Goal: Task Accomplishment & Management: Use online tool/utility

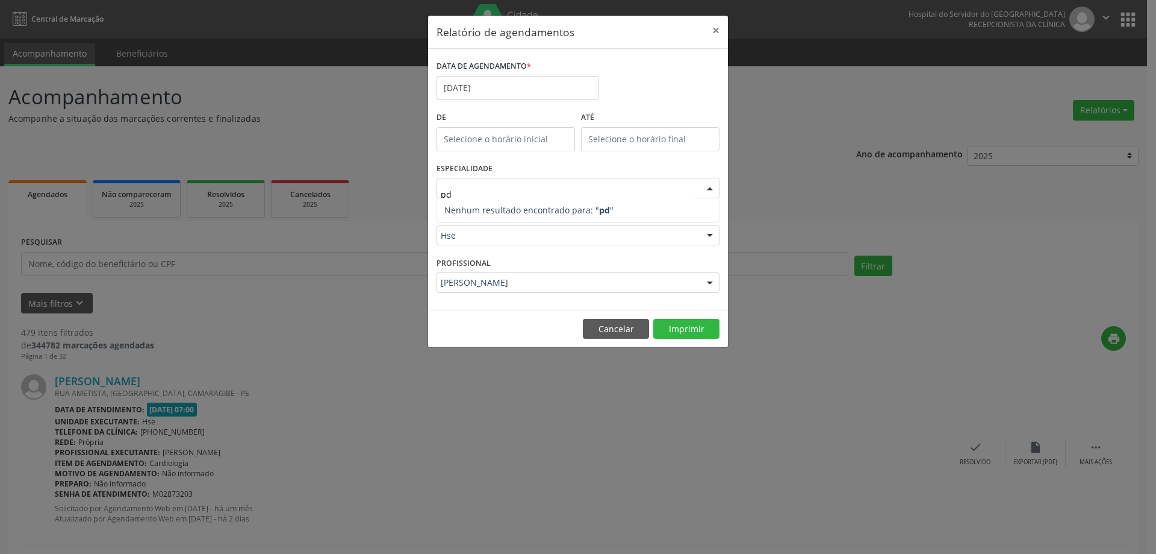
type input "p"
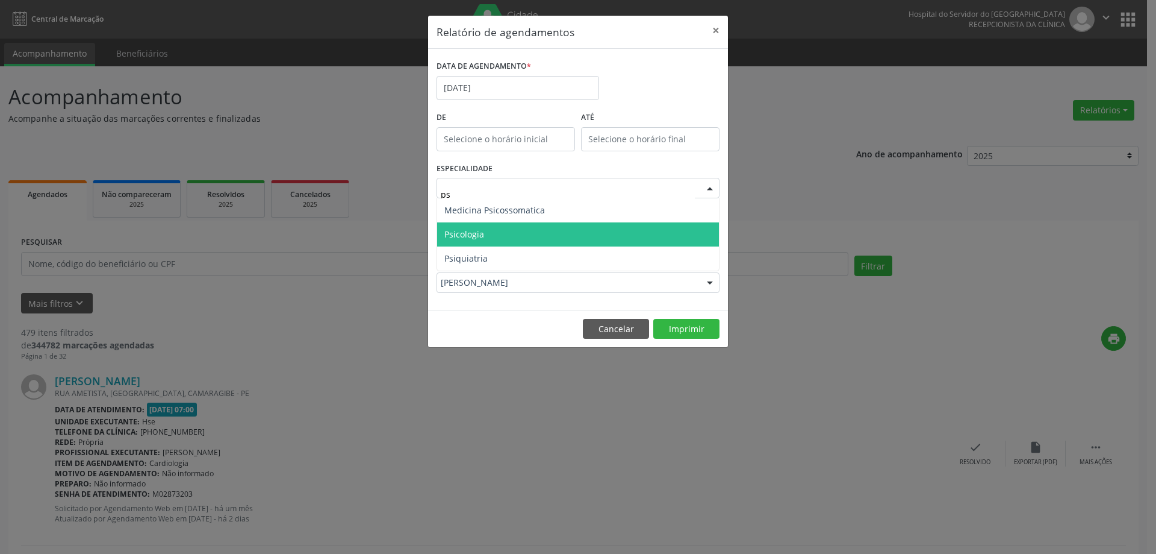
type input "psi"
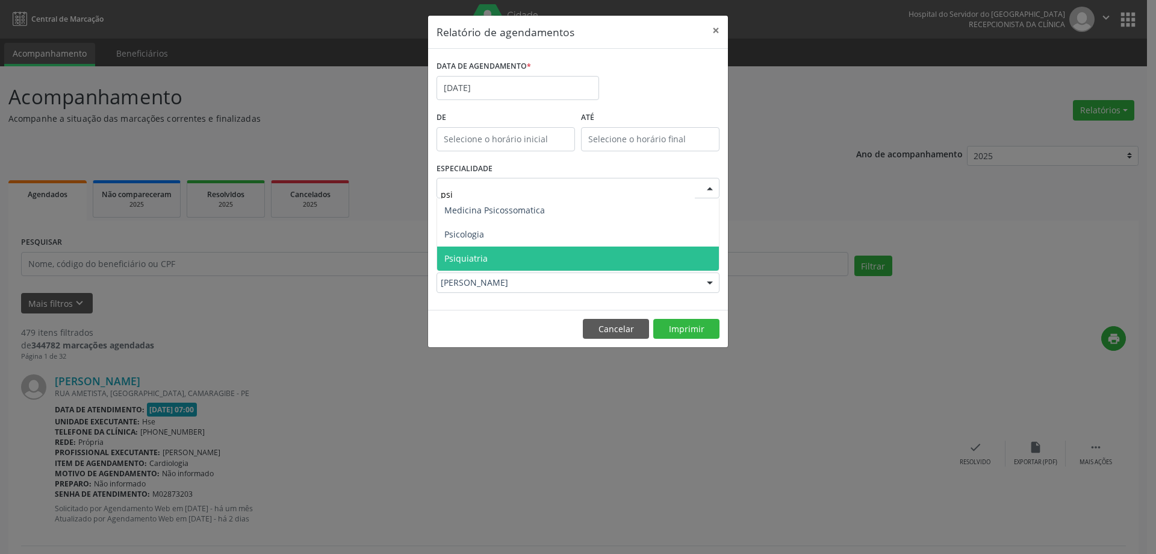
click at [490, 255] on span "Psiquiatria" at bounding box center [578, 258] width 282 height 24
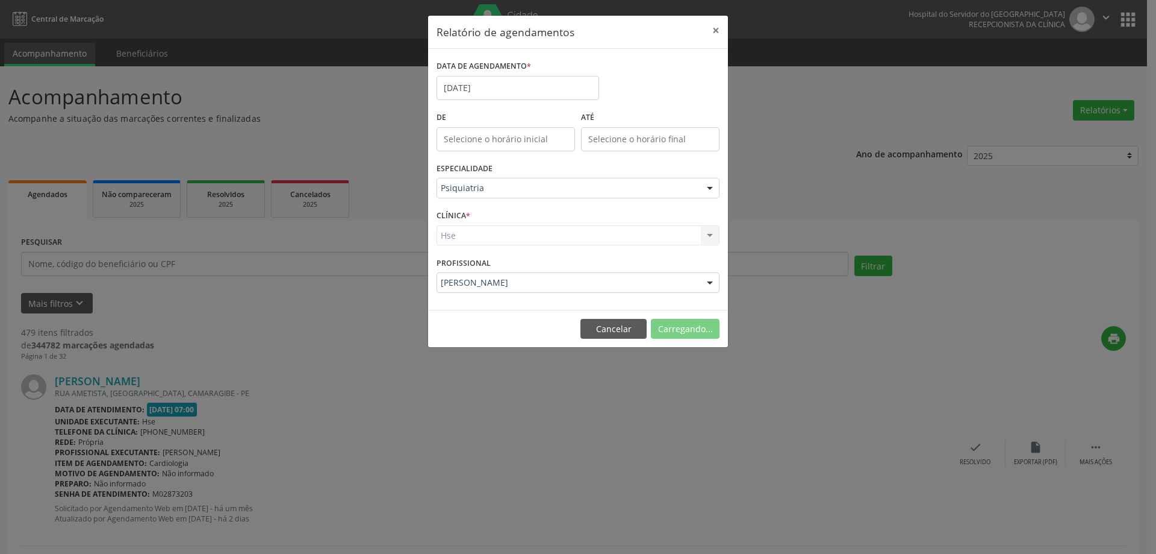
click at [491, 236] on div "Hse Hse Nenhum resultado encontrado para: " " Não há nenhuma opção para ser exi…" at bounding box center [578, 235] width 283 height 20
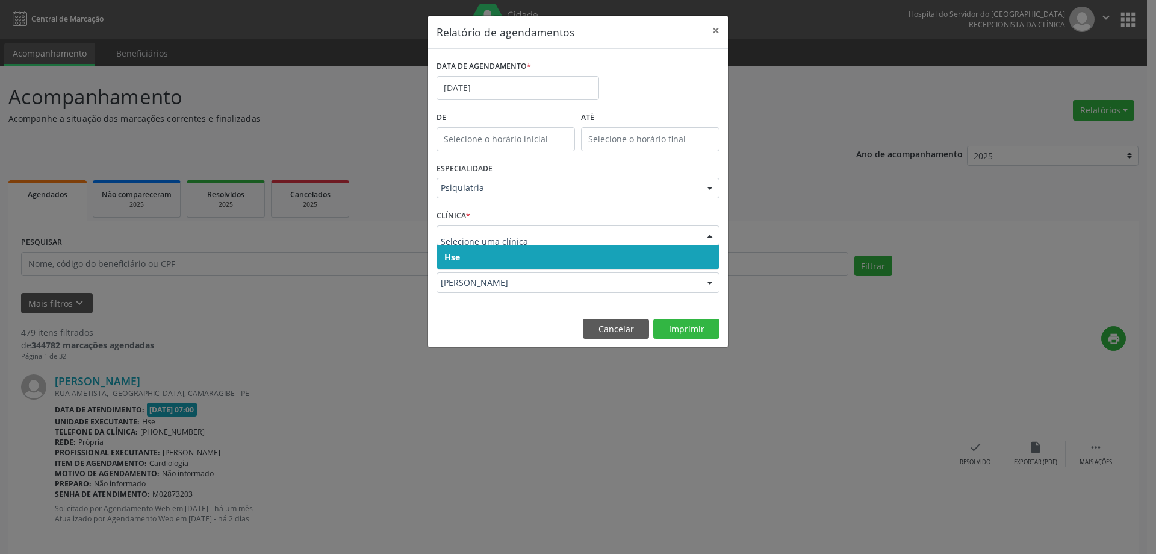
click at [497, 252] on span "Hse" at bounding box center [578, 257] width 282 height 24
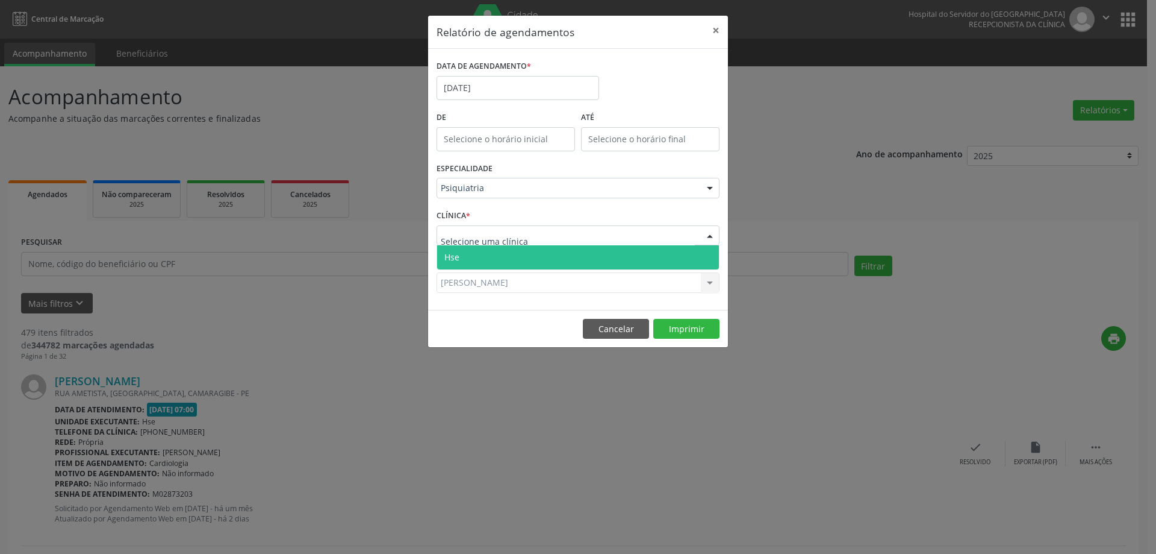
click at [498, 254] on span "Hse" at bounding box center [578, 257] width 282 height 24
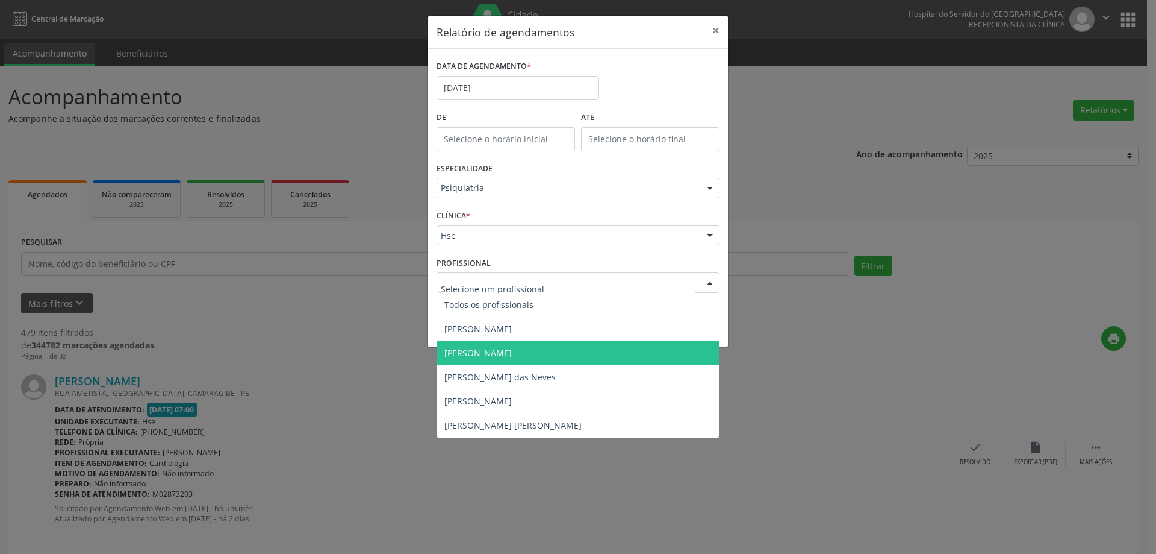
click at [504, 350] on span "[PERSON_NAME]" at bounding box center [478, 352] width 67 height 11
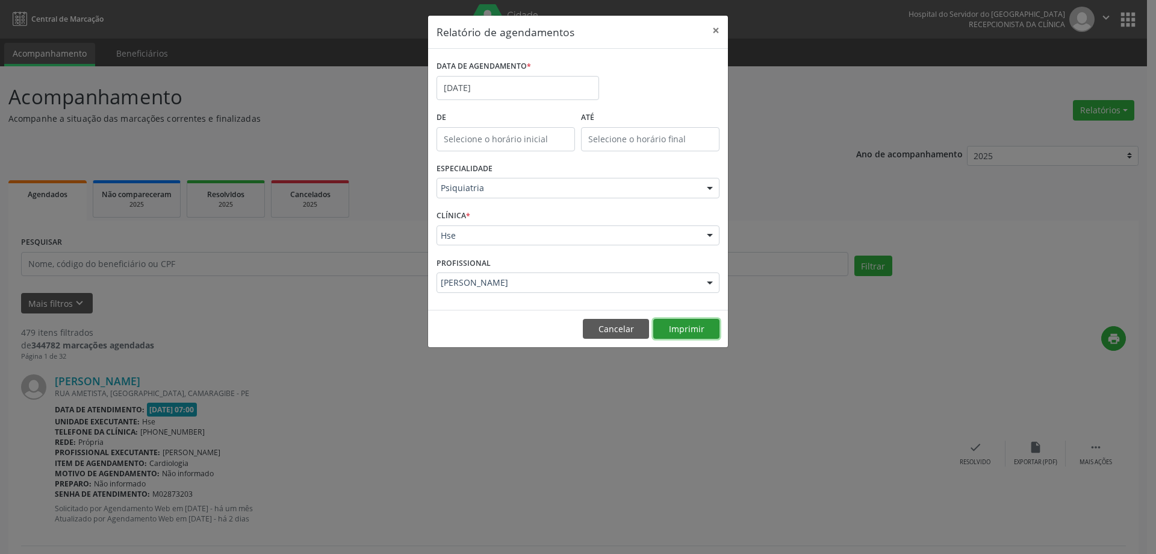
click at [708, 322] on button "Imprimir" at bounding box center [687, 329] width 66 height 20
click at [482, 82] on input "[DATE]" at bounding box center [518, 88] width 163 height 24
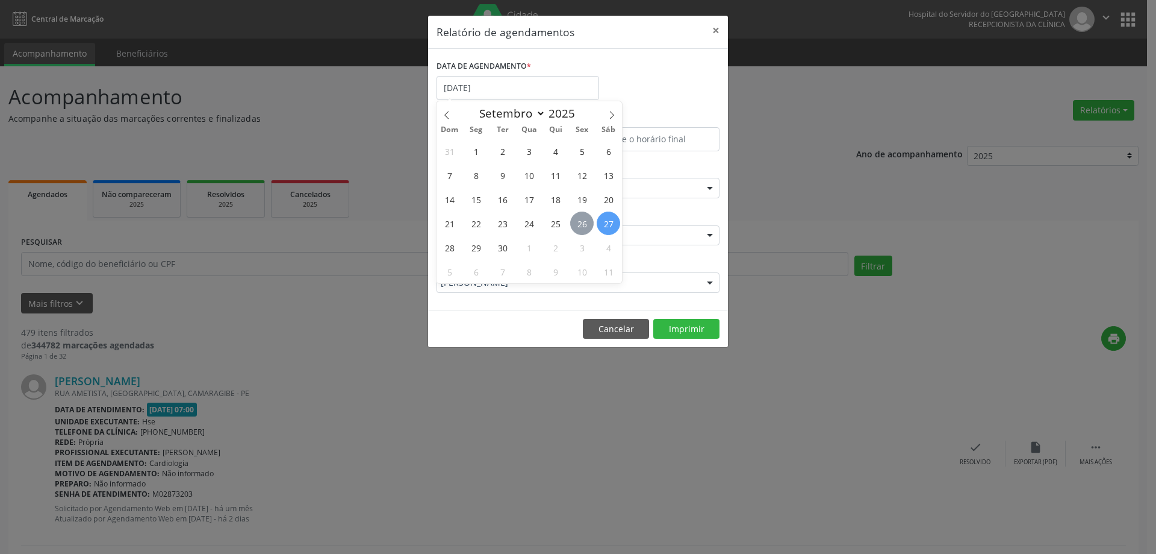
click at [573, 229] on span "26" at bounding box center [581, 222] width 23 height 23
type input "[DATE]"
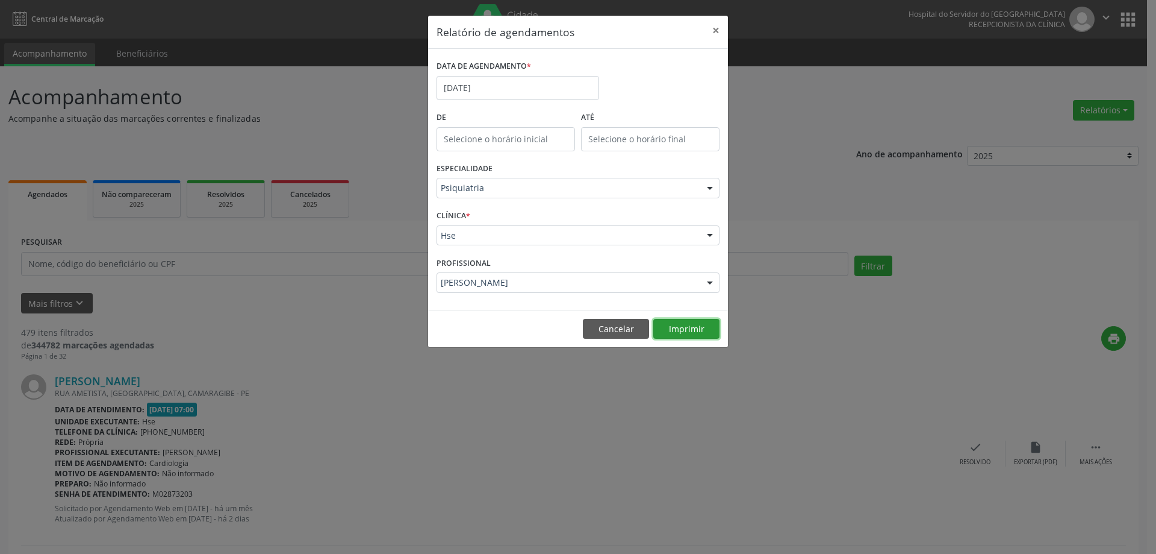
click at [707, 323] on button "Imprimir" at bounding box center [687, 329] width 66 height 20
click at [669, 338] on button "Imprimir" at bounding box center [687, 329] width 66 height 20
click at [471, 80] on input "[DATE]" at bounding box center [518, 88] width 163 height 24
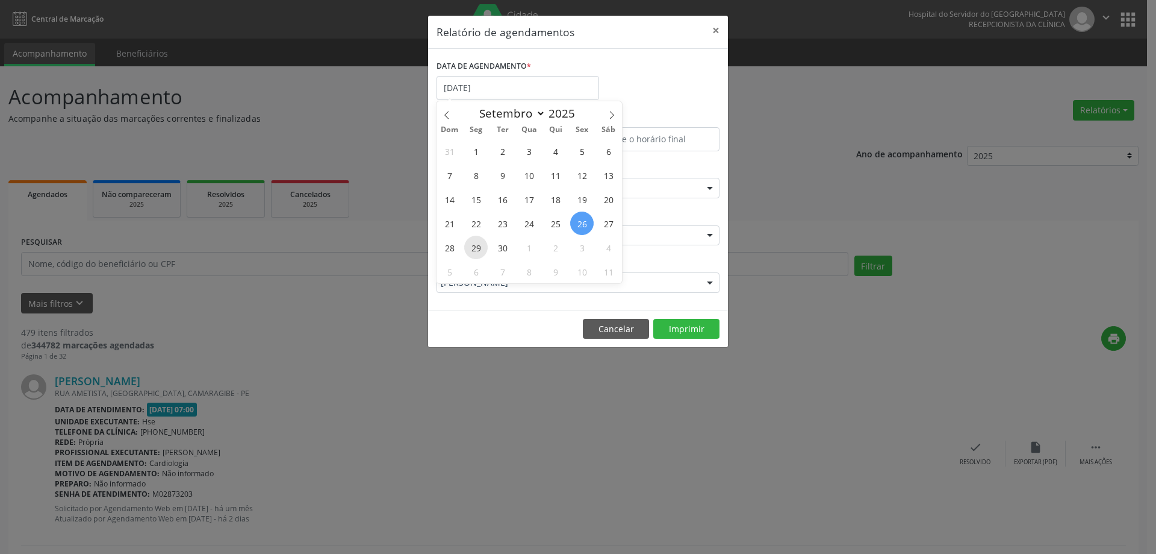
click at [472, 251] on span "29" at bounding box center [475, 247] width 23 height 23
type input "[DATE]"
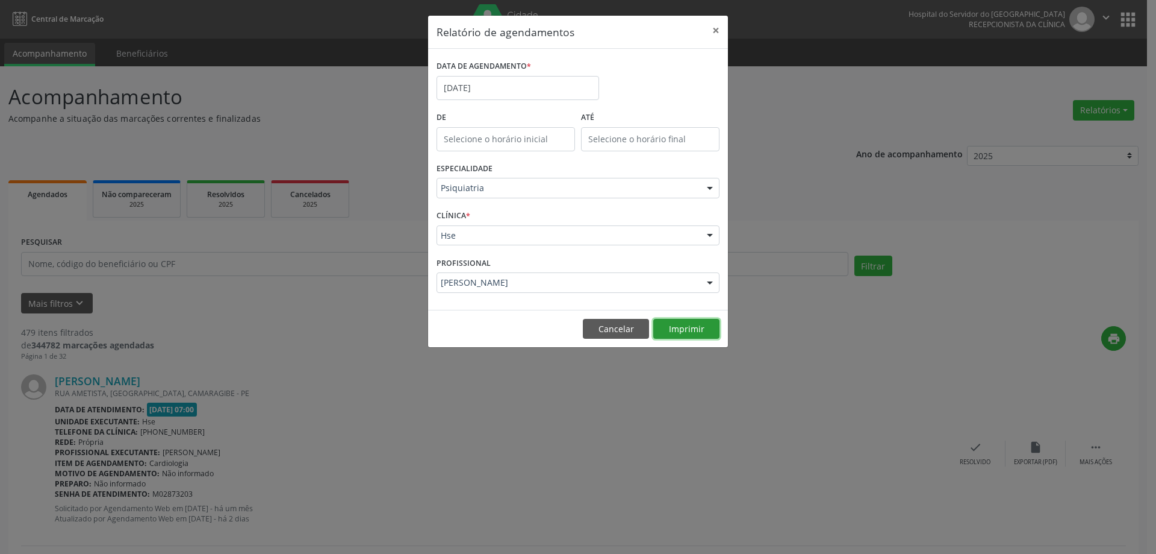
click at [699, 334] on button "Imprimir" at bounding box center [687, 329] width 66 height 20
click at [520, 131] on input "text" at bounding box center [506, 139] width 139 height 24
click at [520, 173] on span at bounding box center [523, 171] width 8 height 12
type input "11:00"
type input "11"
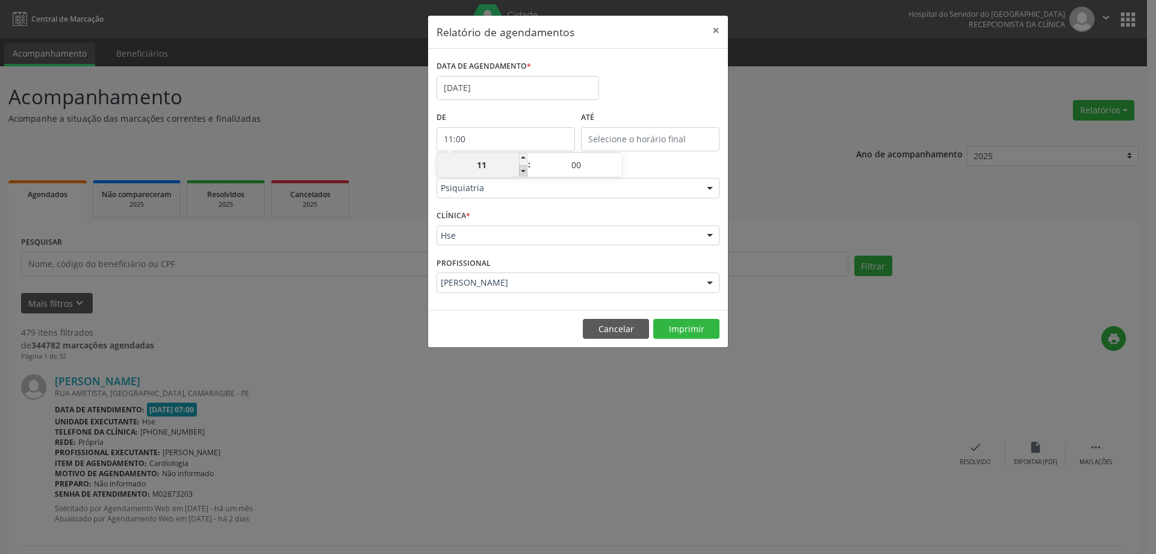
click at [520, 173] on span at bounding box center [523, 171] width 8 height 12
type input "10:00"
type input "10"
click at [520, 173] on span at bounding box center [523, 171] width 8 height 12
type input "09:00"
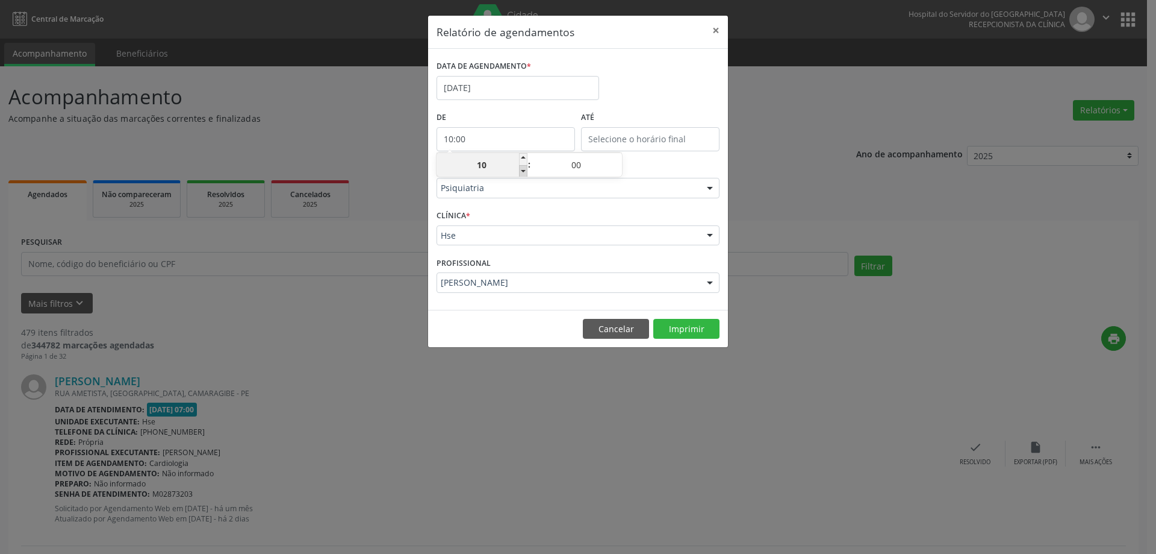
type input "09"
click at [520, 173] on span at bounding box center [523, 171] width 8 height 12
type input "08:00"
type input "08"
click at [521, 153] on span at bounding box center [523, 159] width 8 height 12
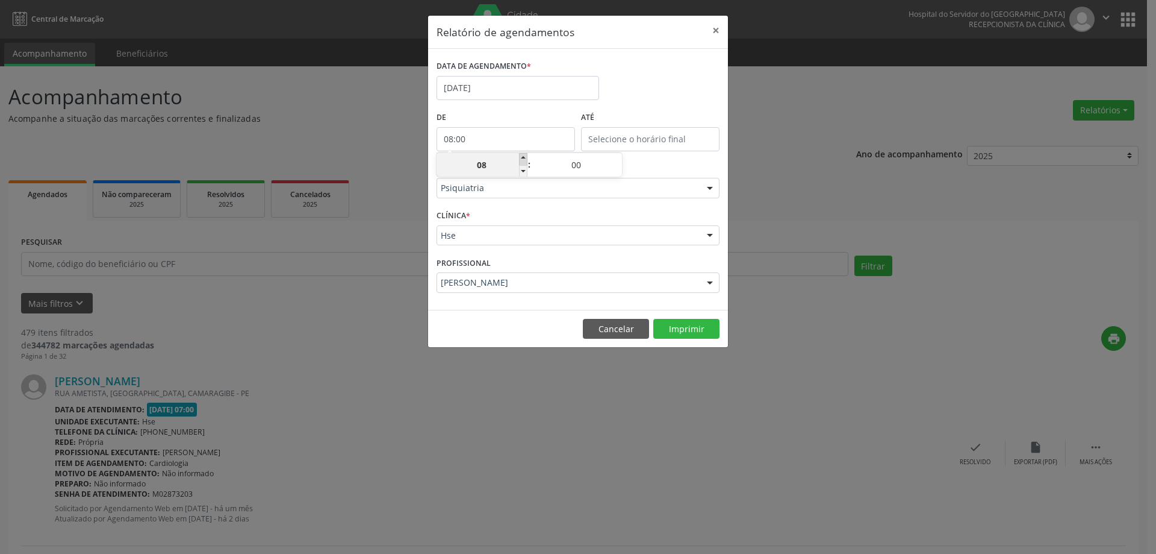
type input "09:00"
type input "09"
click at [662, 136] on input "12:00" at bounding box center [650, 139] width 139 height 24
click at [669, 170] on span at bounding box center [668, 171] width 8 height 12
type input "11:00"
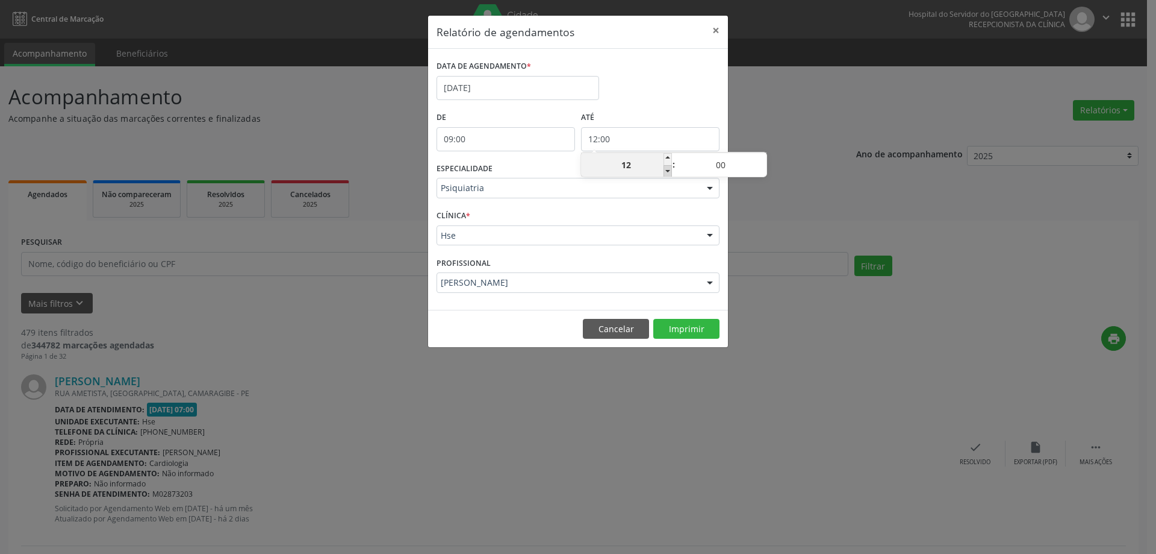
type input "11"
click at [690, 328] on button "Imprimir" at bounding box center [687, 329] width 66 height 20
click at [651, 142] on input "11:00" at bounding box center [650, 139] width 139 height 24
click at [669, 174] on span at bounding box center [668, 171] width 8 height 12
type input "10:00"
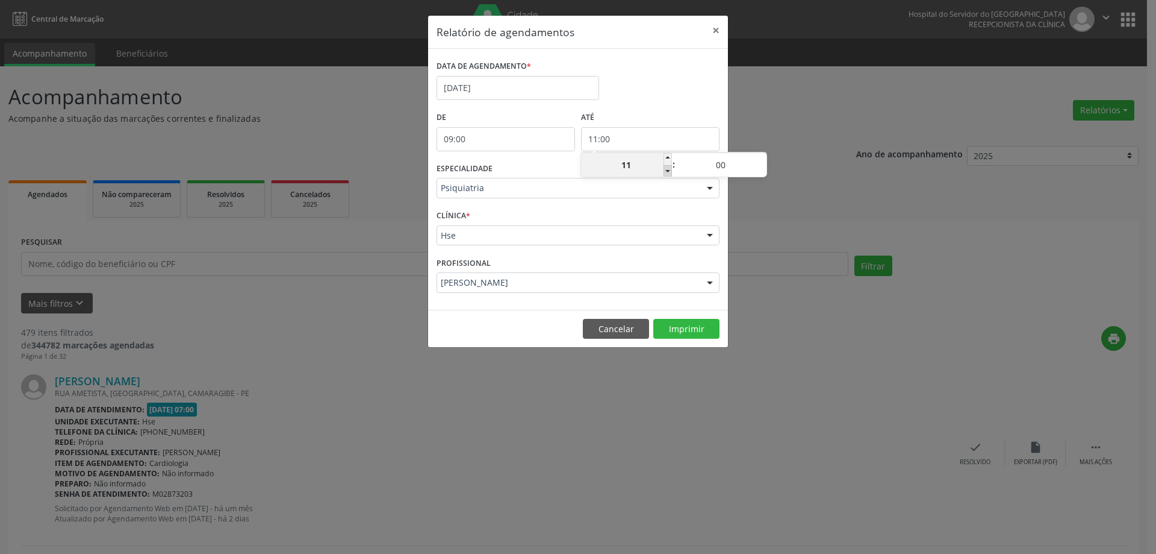
type input "10"
click at [697, 328] on button "Imprimir" at bounding box center [687, 329] width 66 height 20
click at [714, 33] on button "×" at bounding box center [716, 31] width 24 height 30
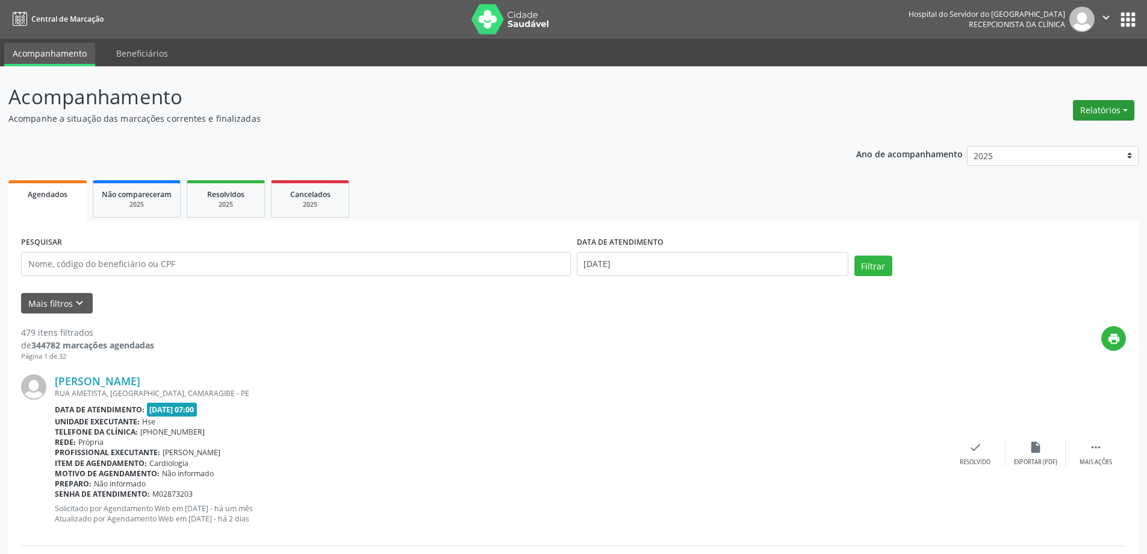
click at [1119, 114] on button "Relatórios" at bounding box center [1103, 110] width 61 height 20
click at [1091, 129] on link "Agendamentos" at bounding box center [1071, 136] width 130 height 17
select select "8"
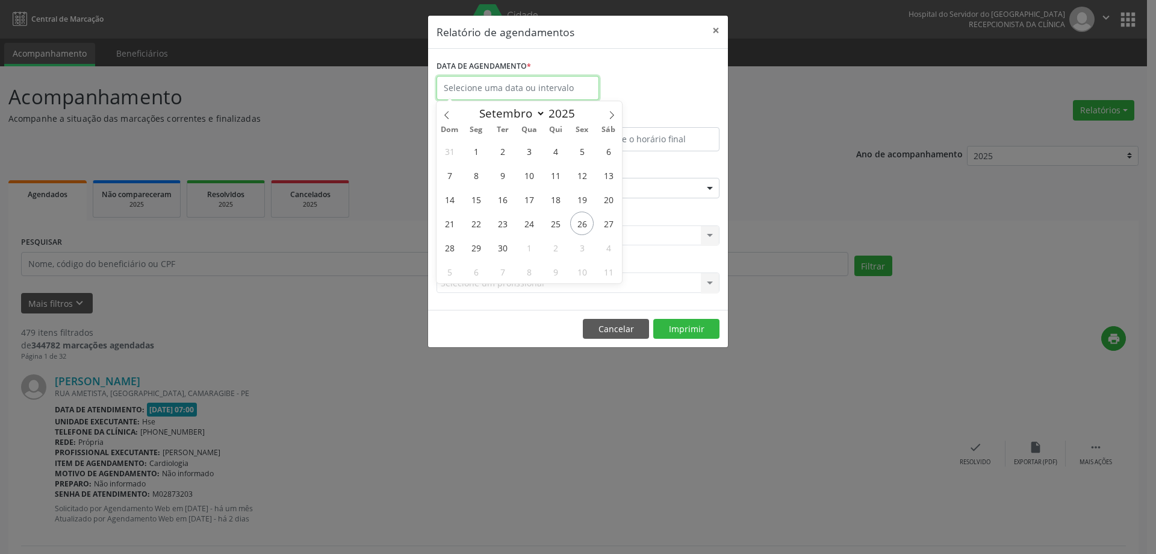
click at [502, 80] on input "text" at bounding box center [518, 88] width 163 height 24
click at [585, 229] on span "26" at bounding box center [581, 222] width 23 height 23
type input "[DATE]"
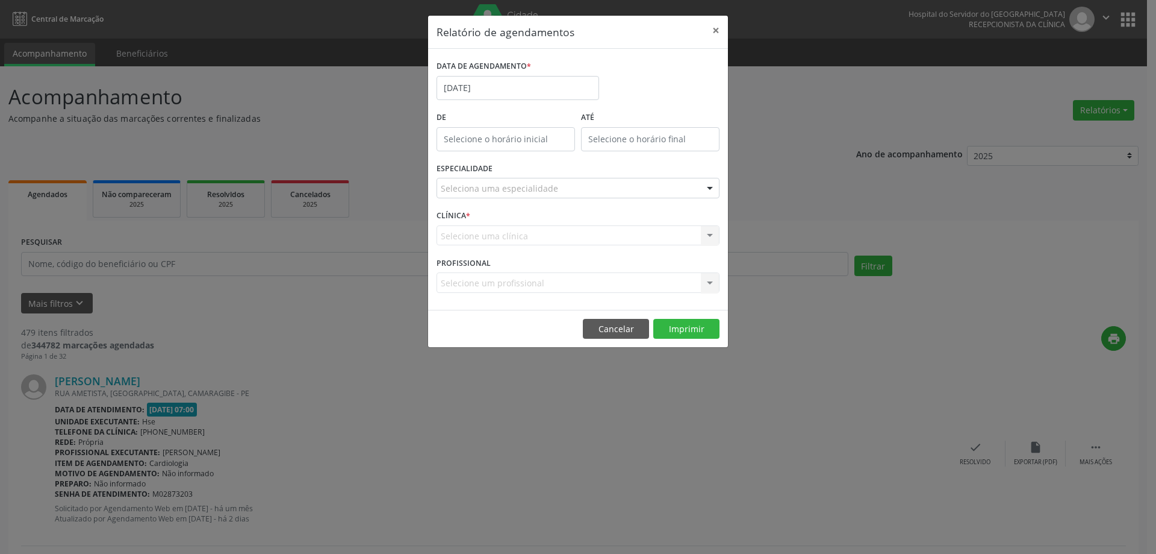
click at [502, 177] on div "ESPECIALIDADE Seleciona uma especialidade Todas as especialidades Alergologia A…" at bounding box center [578, 183] width 289 height 47
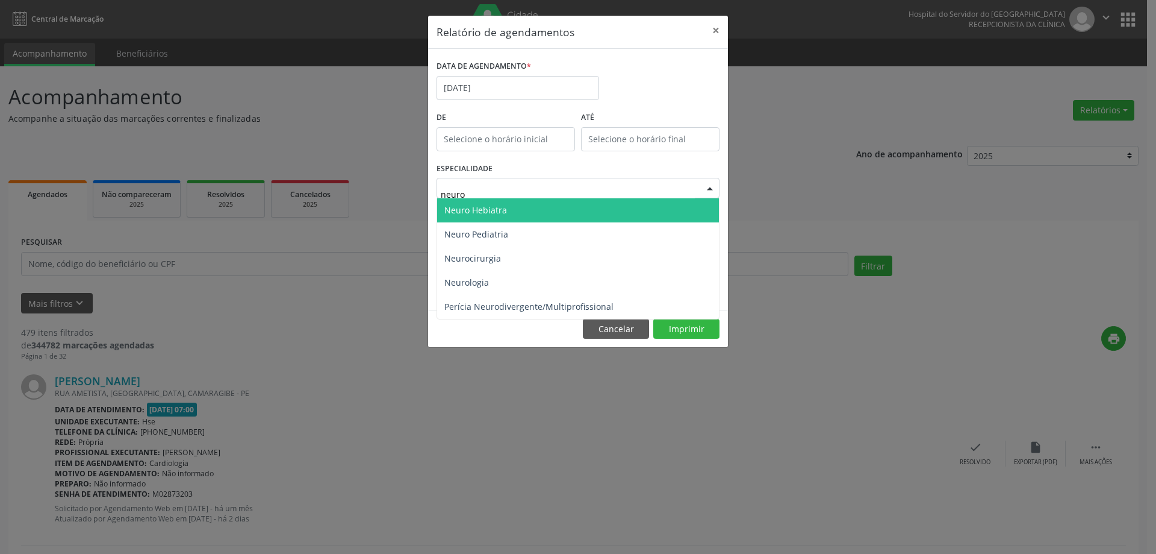
type input "neuro"
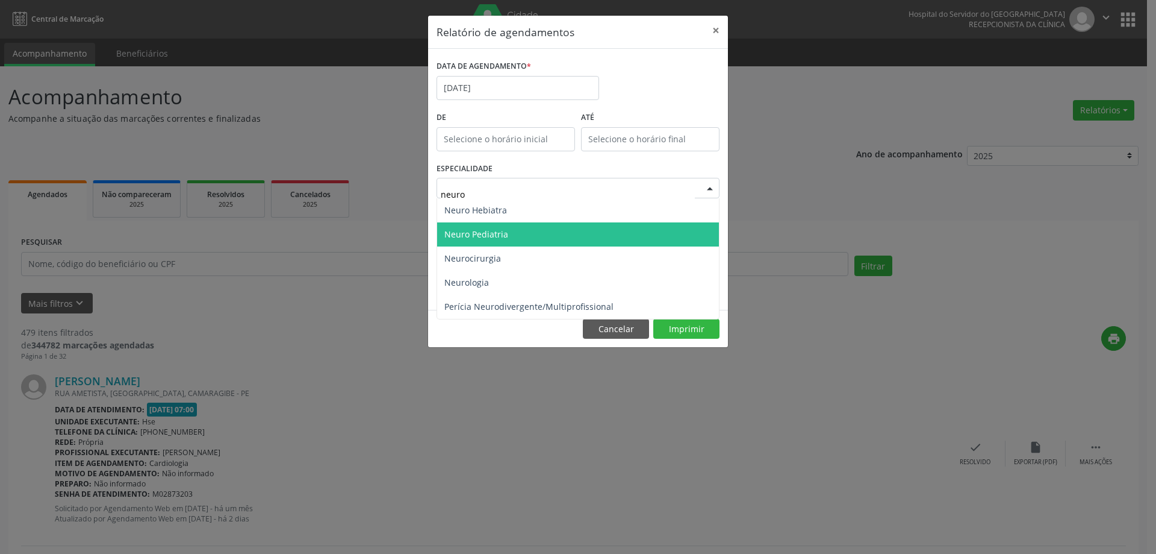
click at [523, 226] on span "Neuro Pediatria" at bounding box center [578, 234] width 282 height 24
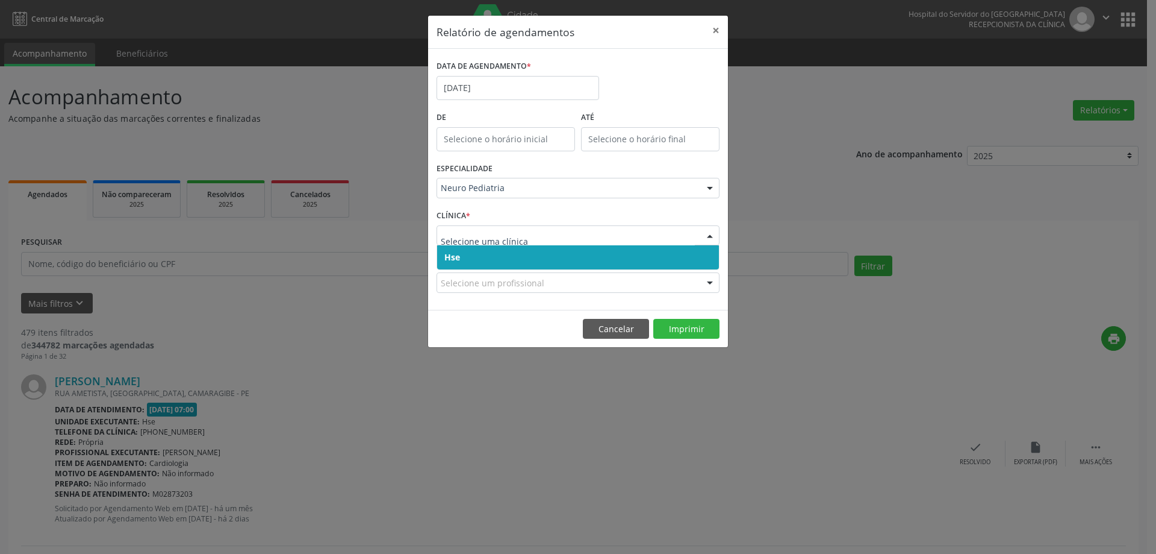
click at [539, 254] on span "Hse" at bounding box center [578, 257] width 282 height 24
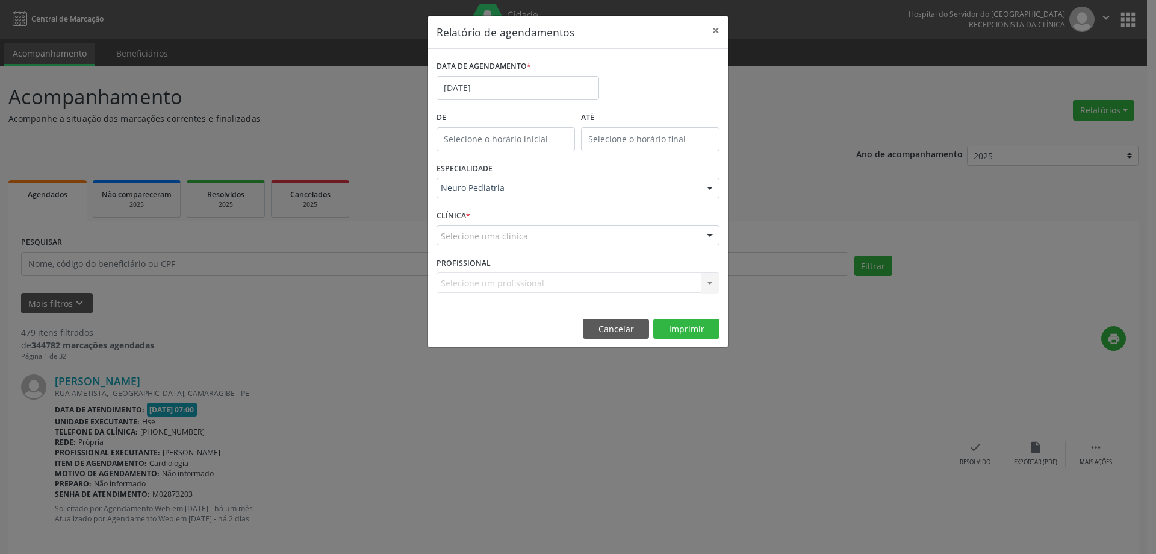
click at [536, 223] on div "CLÍNICA * Selecione uma clínica Hse Nenhum resultado encontrado para: " " Não h…" at bounding box center [578, 230] width 289 height 47
click at [533, 240] on div "Selecione uma clínica" at bounding box center [578, 235] width 283 height 20
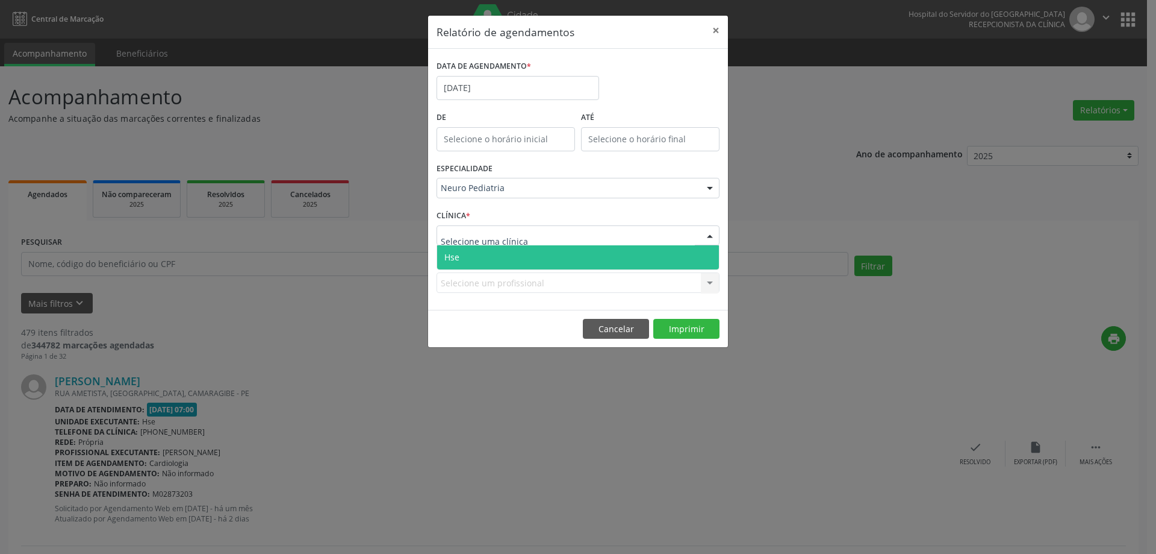
click at [531, 251] on span "Hse" at bounding box center [578, 257] width 282 height 24
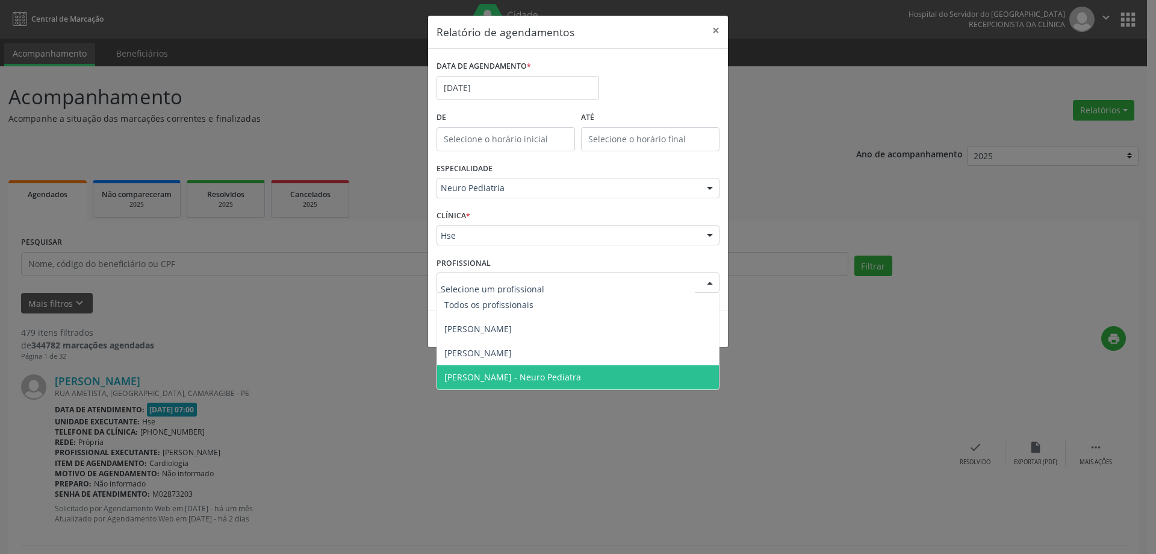
click at [528, 371] on span "[PERSON_NAME] - Neuro Pediatra" at bounding box center [513, 376] width 137 height 11
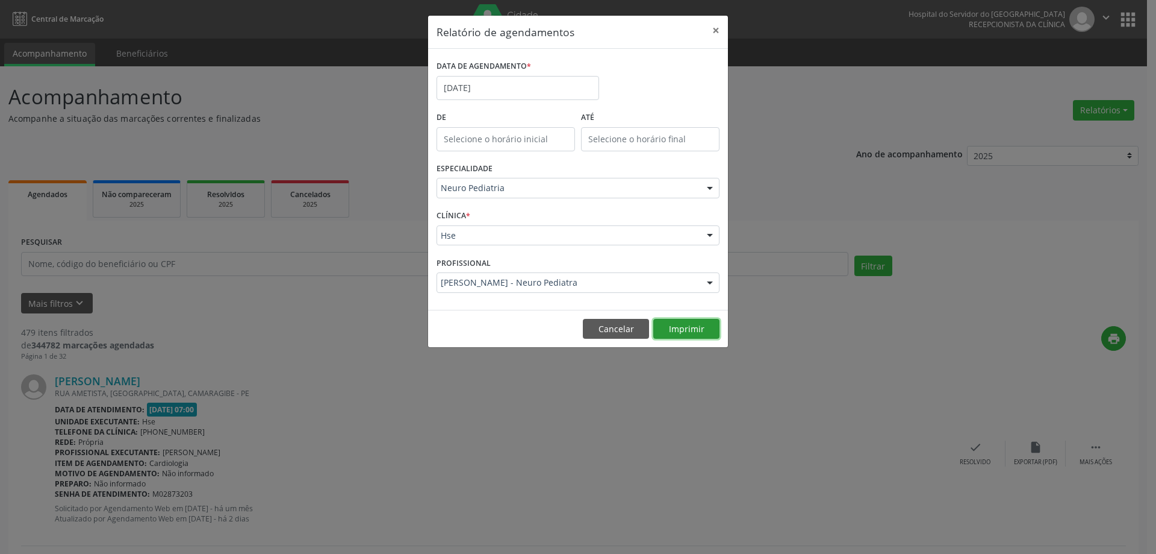
click at [684, 319] on button "Imprimir" at bounding box center [687, 329] width 66 height 20
click at [713, 35] on button "×" at bounding box center [716, 31] width 24 height 30
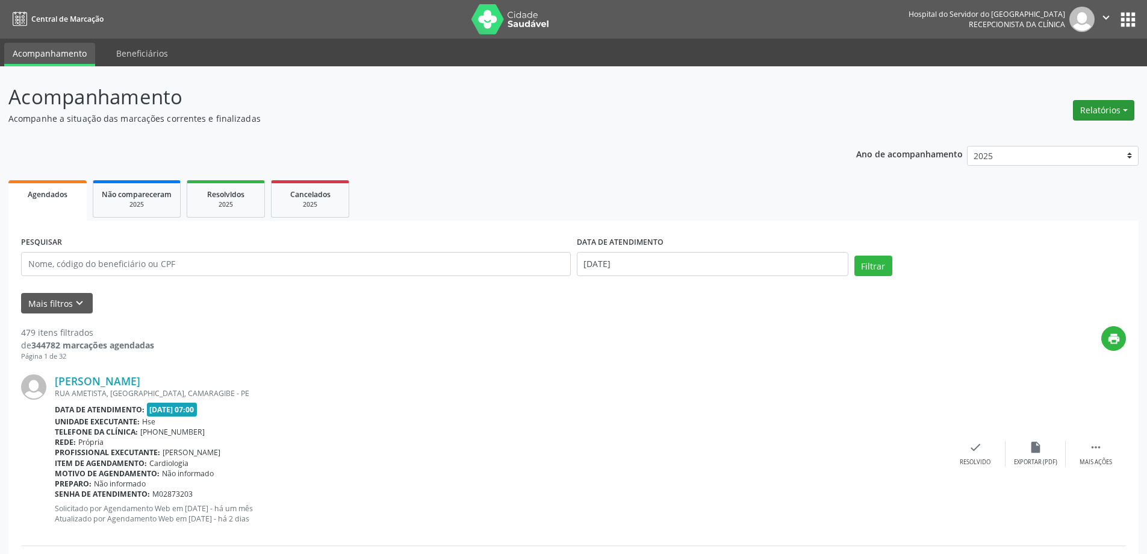
click at [1116, 107] on button "Relatórios" at bounding box center [1103, 110] width 61 height 20
click at [1053, 133] on link "Agendamentos" at bounding box center [1071, 136] width 130 height 17
select select "8"
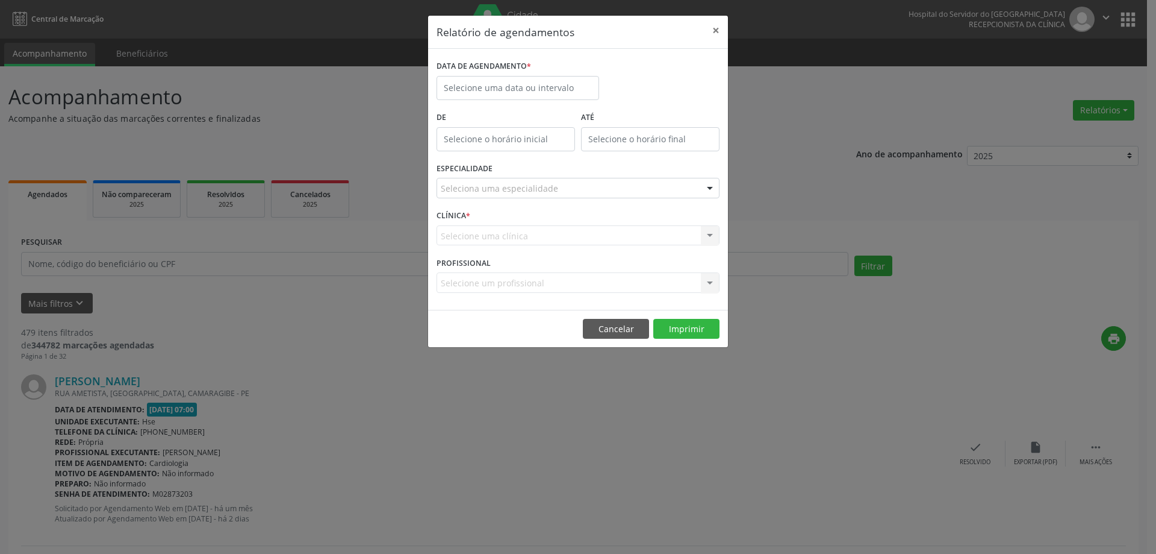
drag, startPoint x: 507, startPoint y: 73, endPoint x: 520, endPoint y: 102, distance: 32.4
click at [509, 74] on label "DATA DE AGENDAMENTO *" at bounding box center [484, 66] width 95 height 19
click at [514, 70] on label "DATA DE AGENDAMENTO *" at bounding box center [484, 66] width 95 height 19
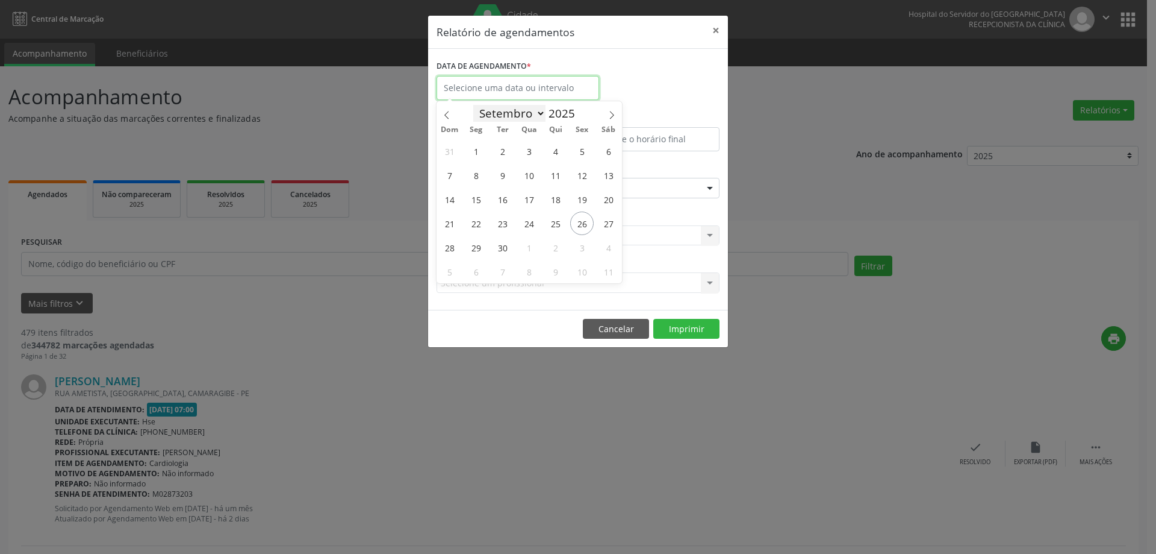
drag, startPoint x: 516, startPoint y: 88, endPoint x: 528, endPoint y: 119, distance: 33.0
click at [516, 88] on input "text" at bounding box center [518, 88] width 163 height 24
click at [578, 228] on span "26" at bounding box center [581, 222] width 23 height 23
type input "[DATE]"
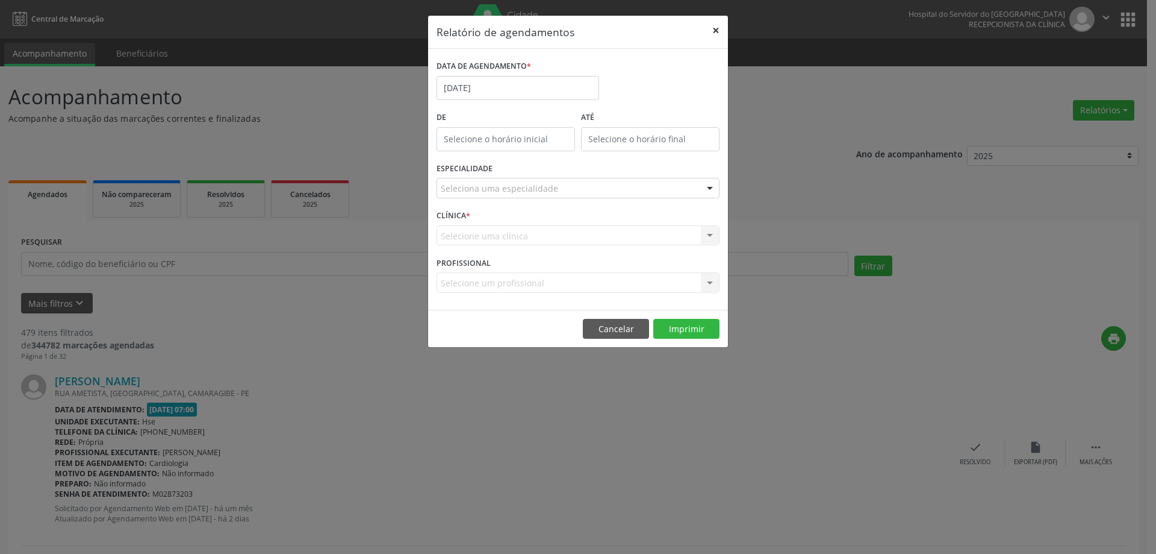
click at [717, 27] on button "×" at bounding box center [716, 31] width 24 height 30
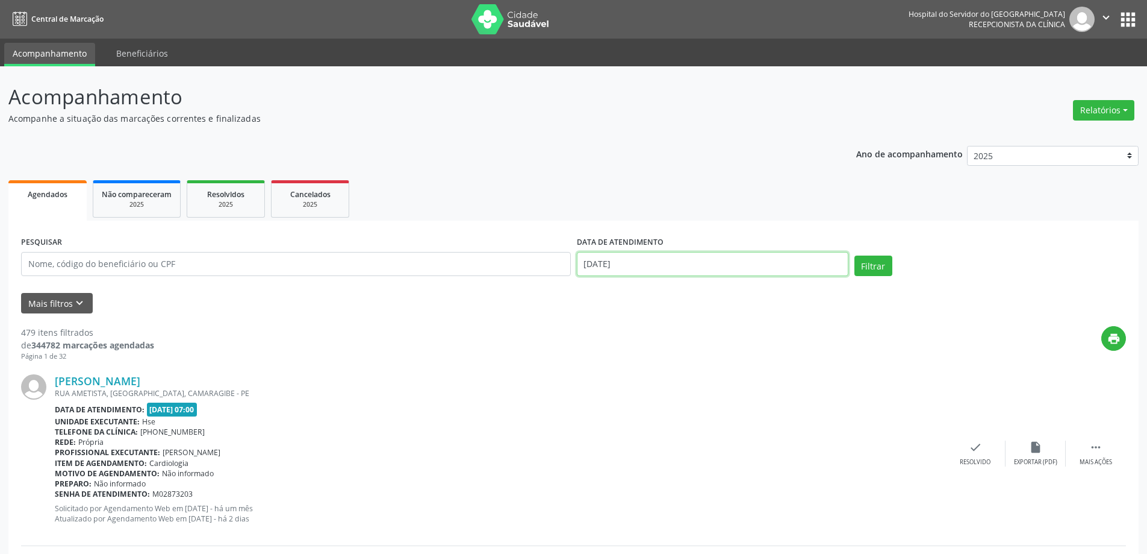
click at [625, 262] on input "[DATE]" at bounding box center [713, 264] width 272 height 24
click at [723, 401] on span "26" at bounding box center [722, 398] width 23 height 23
type input "[DATE]"
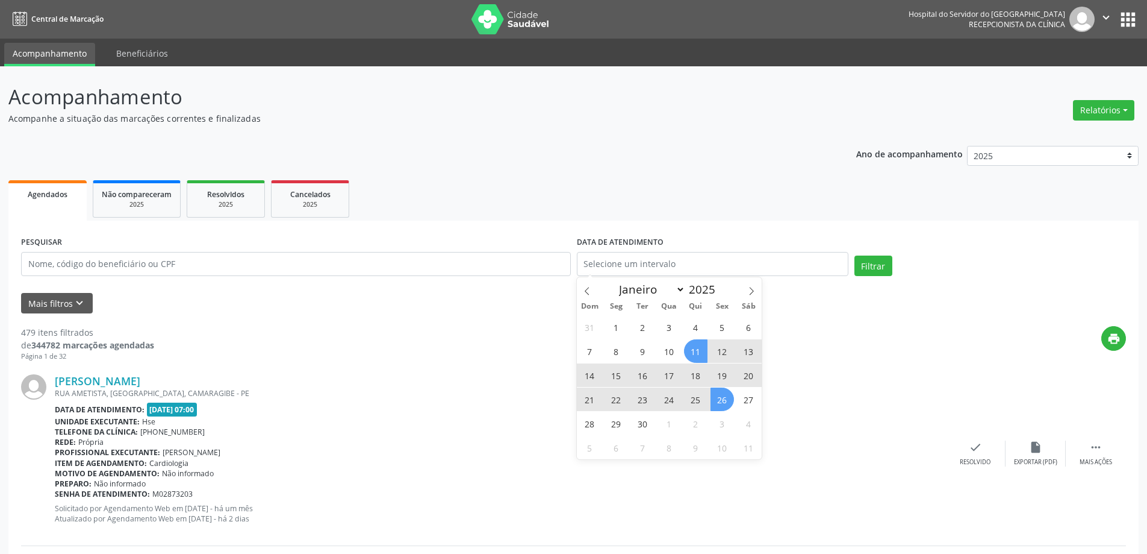
click at [623, 204] on ul "Agendados Não compareceram 2025 Resolvidos 2025 Cancelados 2025" at bounding box center [573, 198] width 1131 height 43
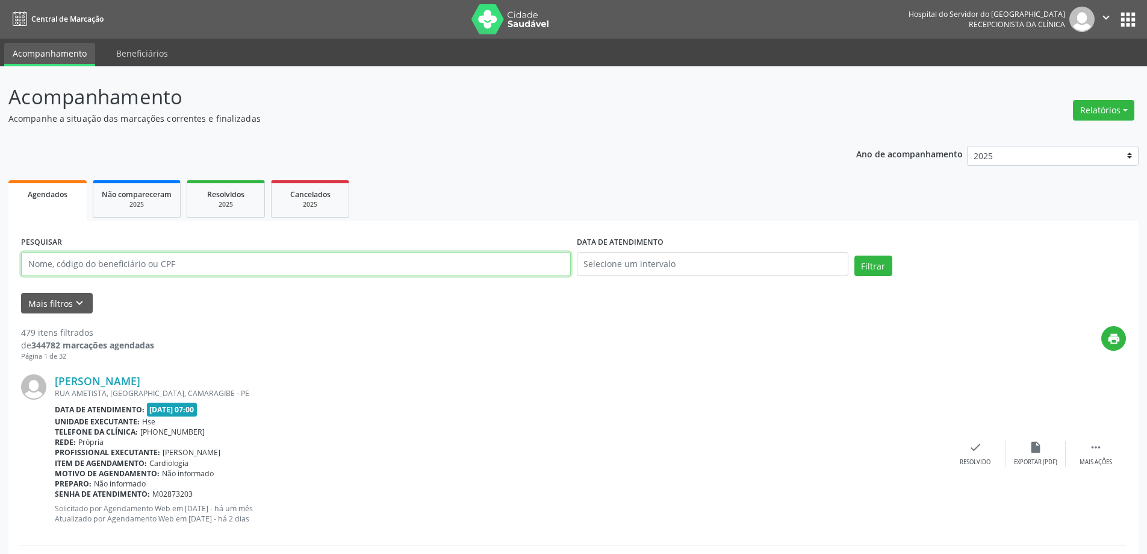
click at [95, 264] on input "text" at bounding box center [296, 264] width 550 height 24
click at [855, 255] on button "Filtrar" at bounding box center [874, 265] width 38 height 20
click at [165, 258] on input "[PERSON_NAME]" at bounding box center [296, 264] width 550 height 24
click at [855, 255] on button "Filtrar" at bounding box center [874, 265] width 38 height 20
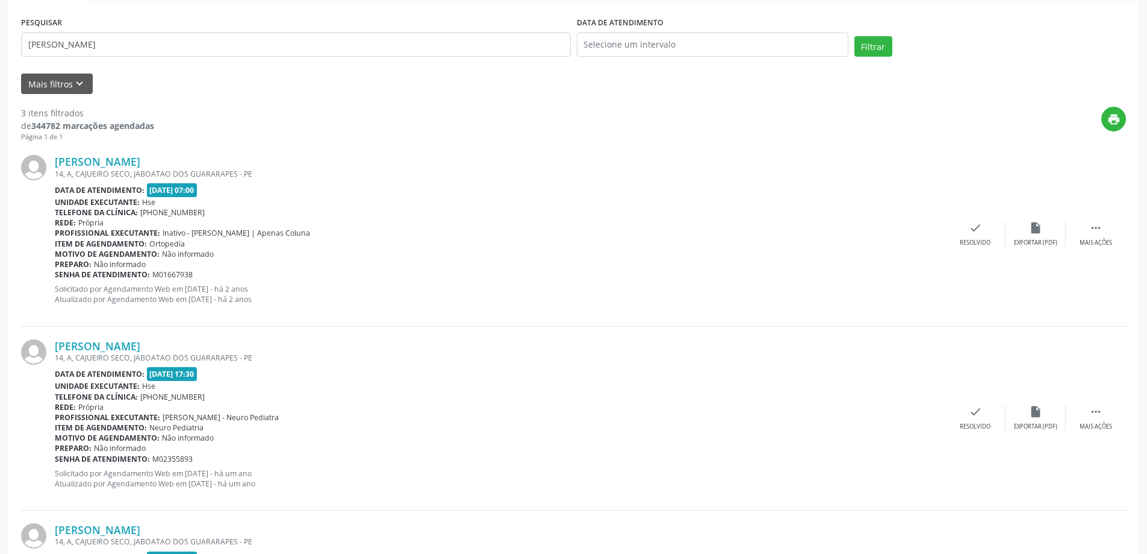
scroll to position [241, 0]
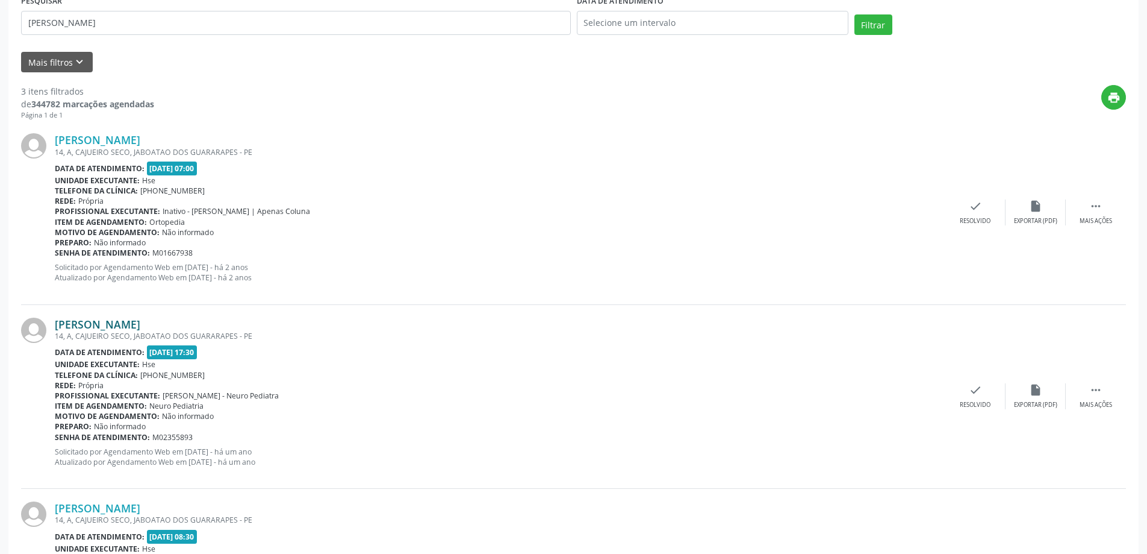
click at [140, 329] on link "[PERSON_NAME]" at bounding box center [98, 323] width 86 height 13
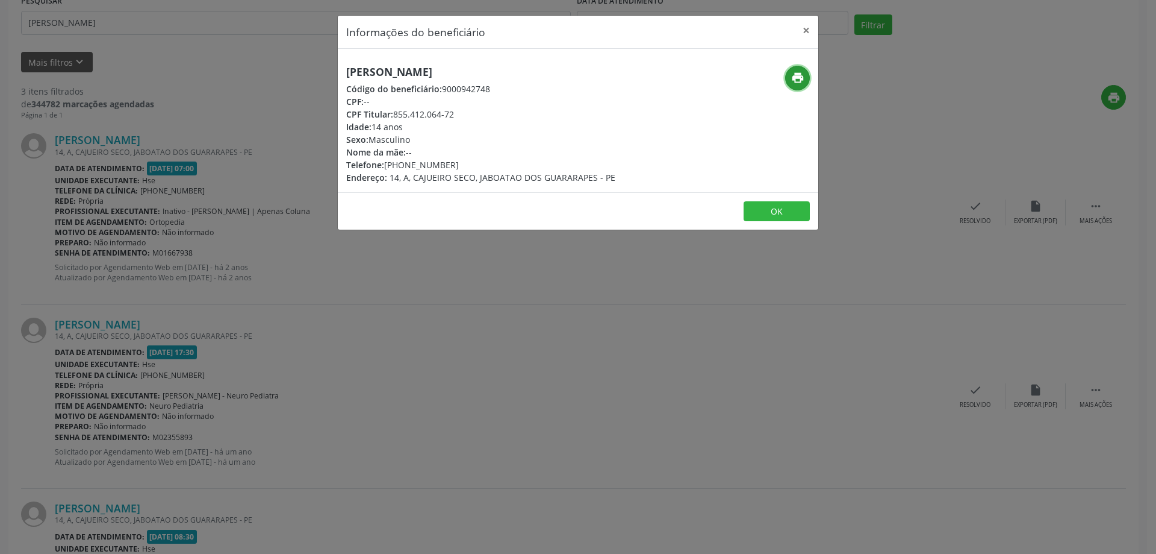
click at [804, 73] on icon "print" at bounding box center [797, 77] width 13 height 13
click at [801, 27] on button "×" at bounding box center [806, 31] width 24 height 30
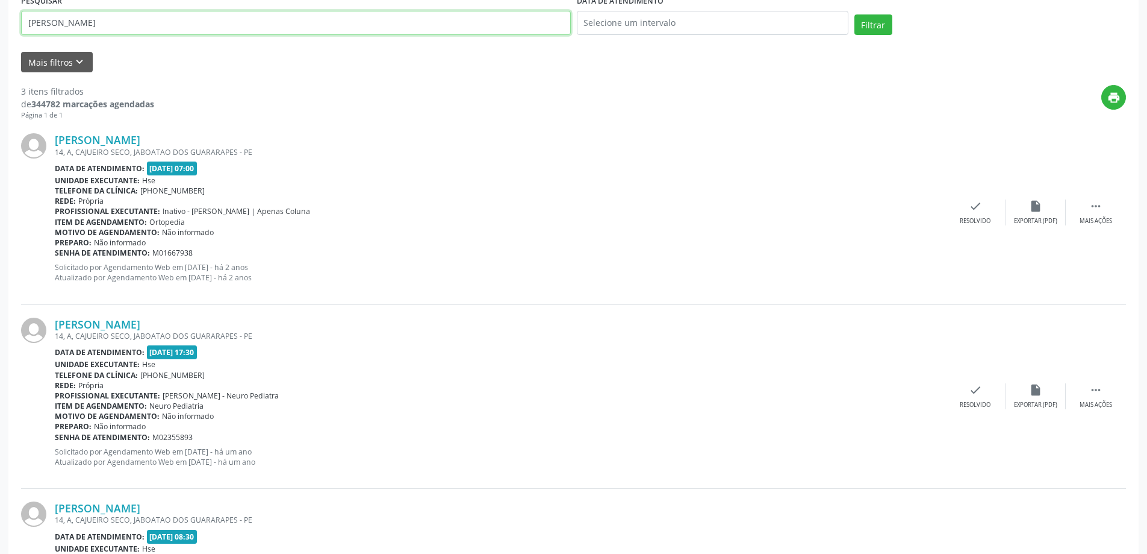
drag, startPoint x: 179, startPoint y: 33, endPoint x: 0, endPoint y: 37, distance: 179.0
click at [0, 37] on div "Acompanhamento Acompanhe a situação das marcações correntes e finalizadas Relat…" at bounding box center [573, 258] width 1147 height 867
type input "[PERSON_NAME]"
click at [855, 14] on button "Filtrar" at bounding box center [874, 24] width 38 height 20
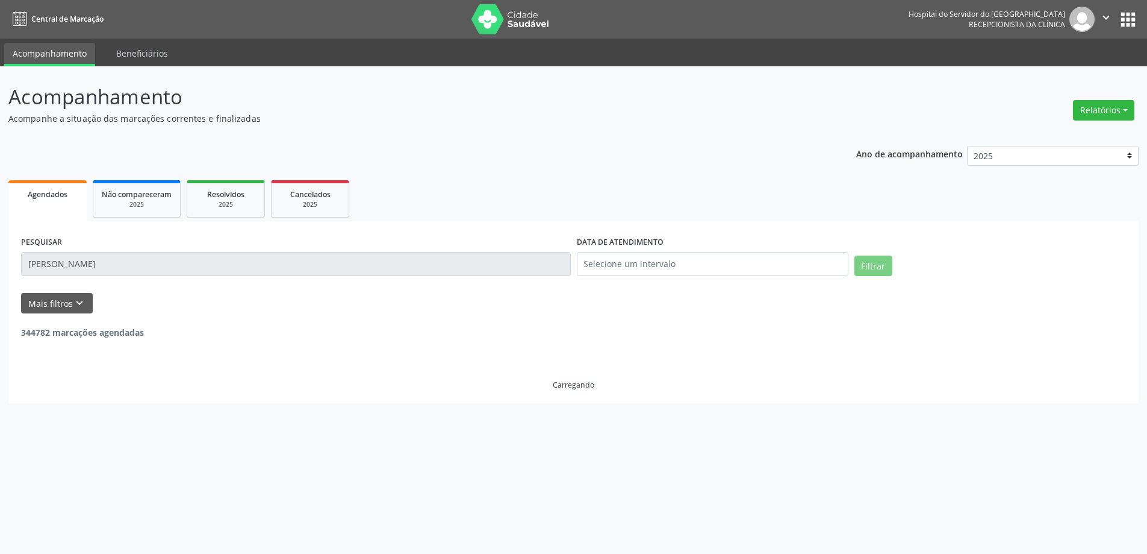
scroll to position [0, 0]
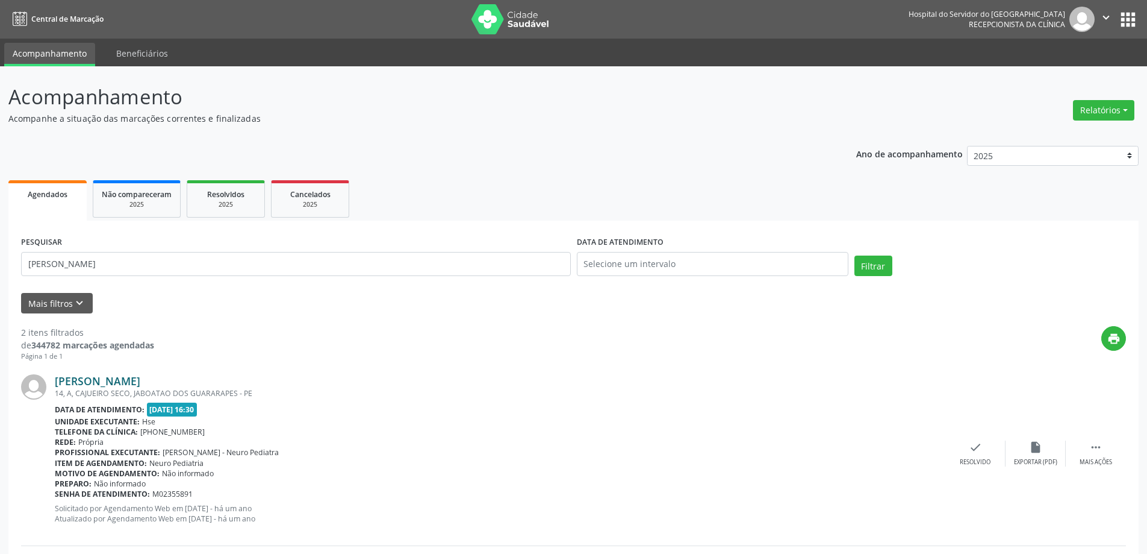
click at [136, 380] on link "[PERSON_NAME]" at bounding box center [98, 380] width 86 height 13
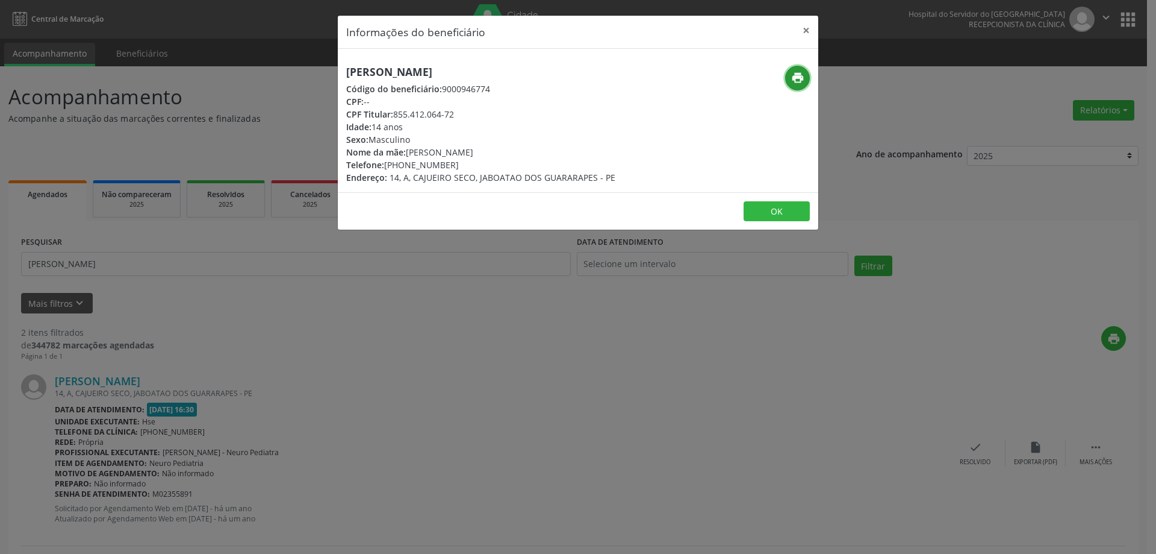
click at [802, 84] on icon "print" at bounding box center [797, 77] width 13 height 13
click at [808, 24] on button "×" at bounding box center [806, 31] width 24 height 30
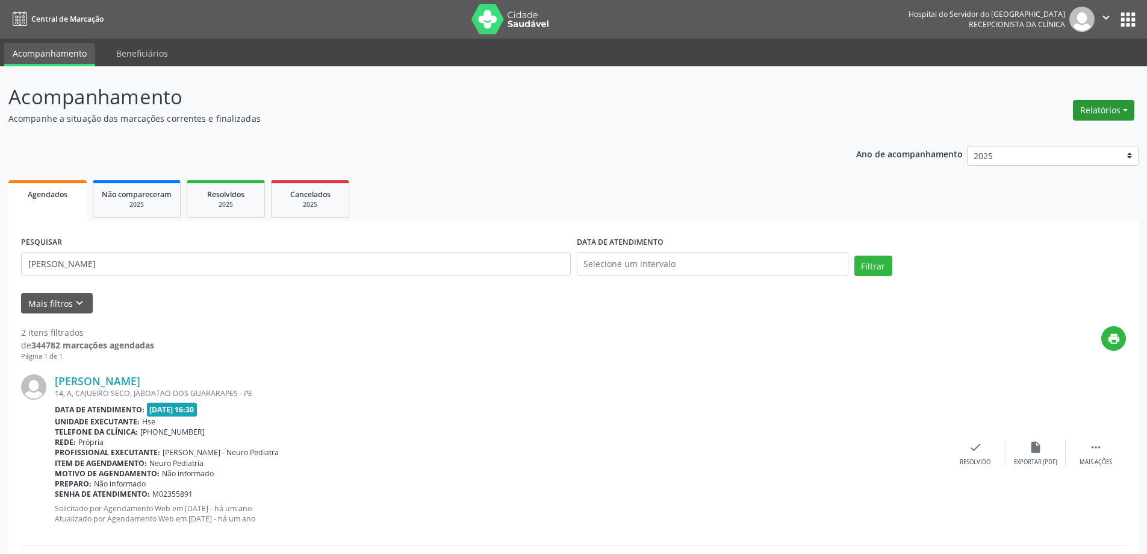
click at [1099, 108] on button "Relatórios" at bounding box center [1103, 110] width 61 height 20
click at [1029, 134] on link "Agendamentos" at bounding box center [1071, 136] width 130 height 17
select select "8"
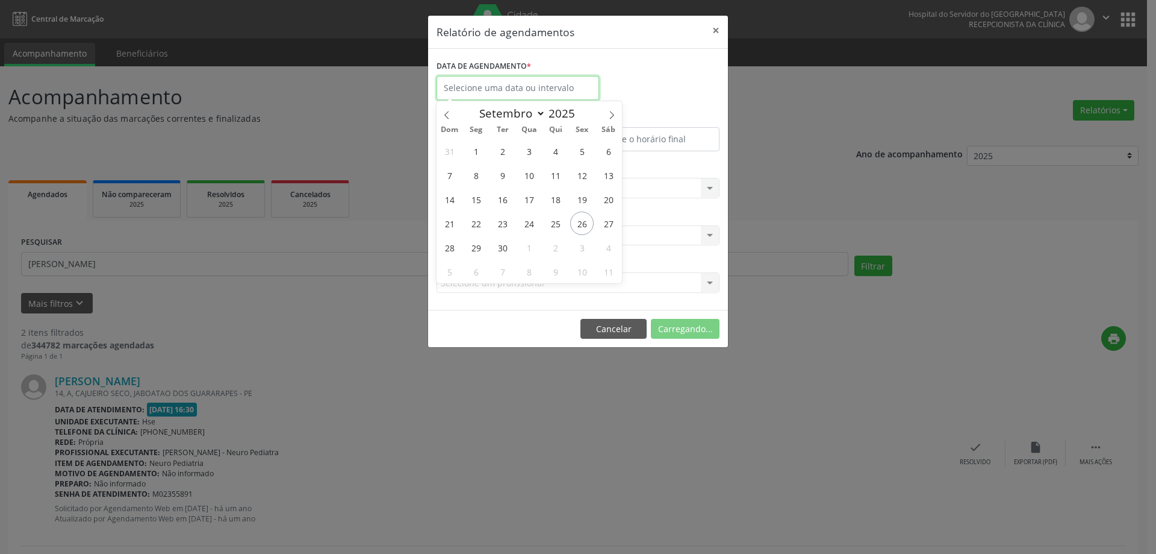
click at [548, 90] on input "text" at bounding box center [518, 88] width 163 height 24
click at [449, 246] on span "28" at bounding box center [449, 247] width 23 height 23
type input "[DATE]"
click at [449, 247] on span "28" at bounding box center [449, 247] width 23 height 23
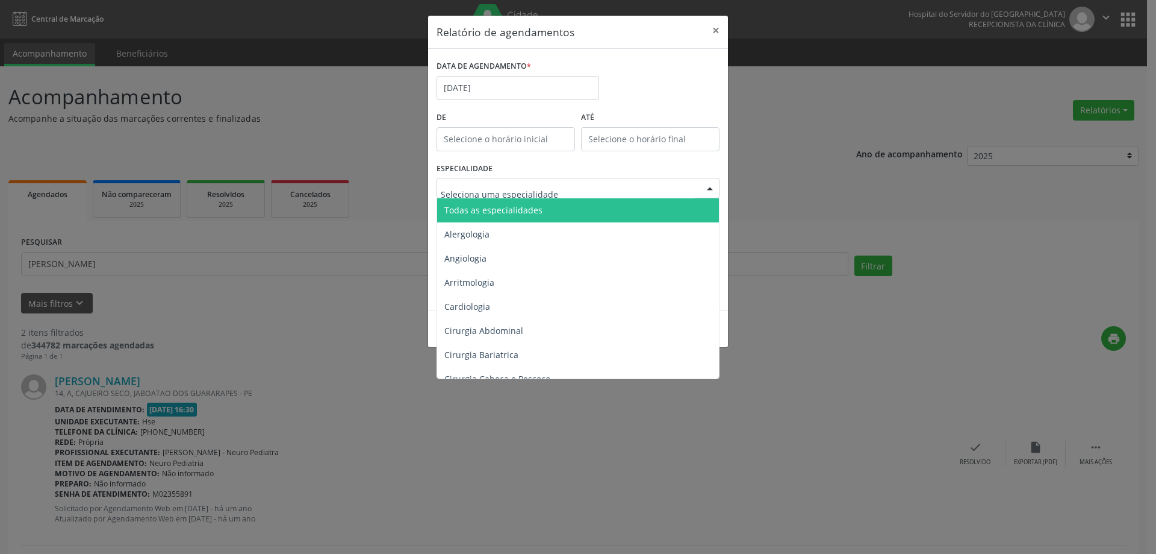
click at [515, 211] on span "Todas as especialidades" at bounding box center [494, 209] width 98 height 11
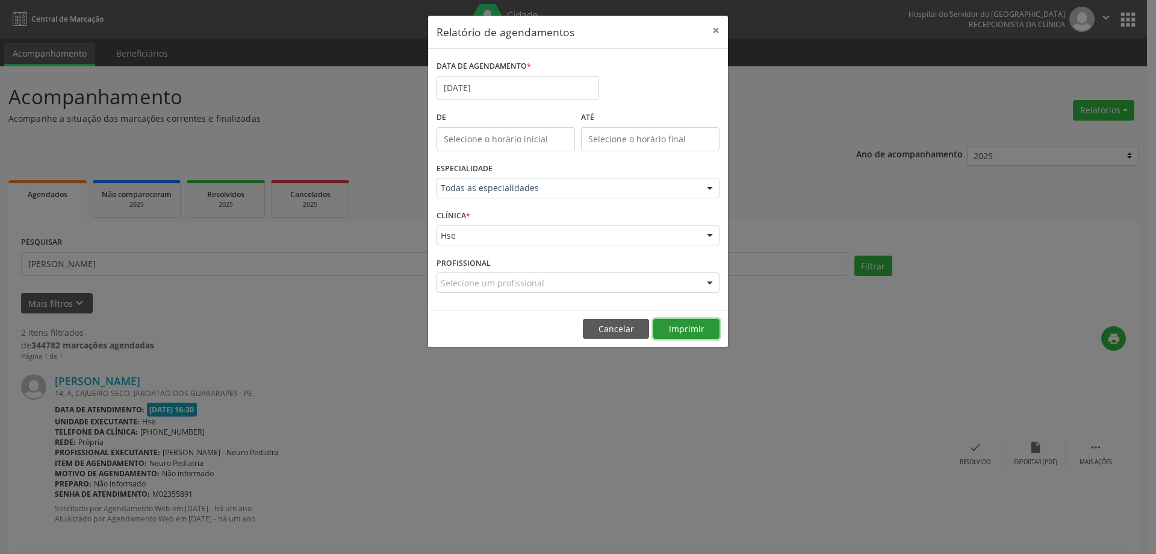
click at [675, 320] on button "Imprimir" at bounding box center [687, 329] width 66 height 20
click at [722, 28] on button "×" at bounding box center [716, 31] width 24 height 30
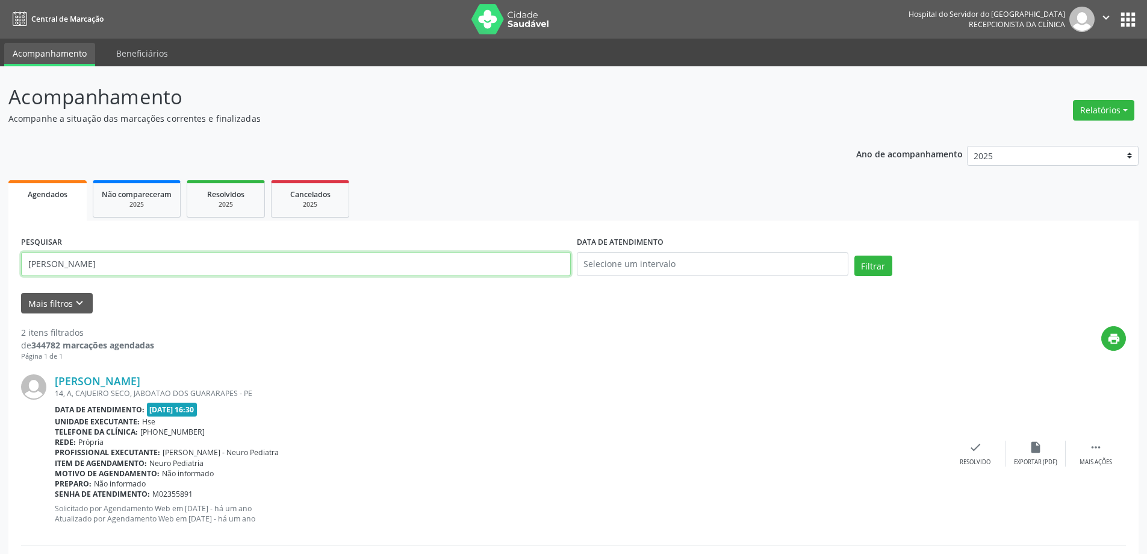
drag, startPoint x: 142, startPoint y: 256, endPoint x: 0, endPoint y: 264, distance: 142.4
click at [0, 264] on div "Acompanhamento Acompanhe a situação das marcações correntes e finalizadas Relat…" at bounding box center [573, 408] width 1147 height 684
click at [855, 255] on button "Filtrar" at bounding box center [874, 265] width 38 height 20
click at [131, 384] on link "[PERSON_NAME]" at bounding box center [98, 380] width 86 height 13
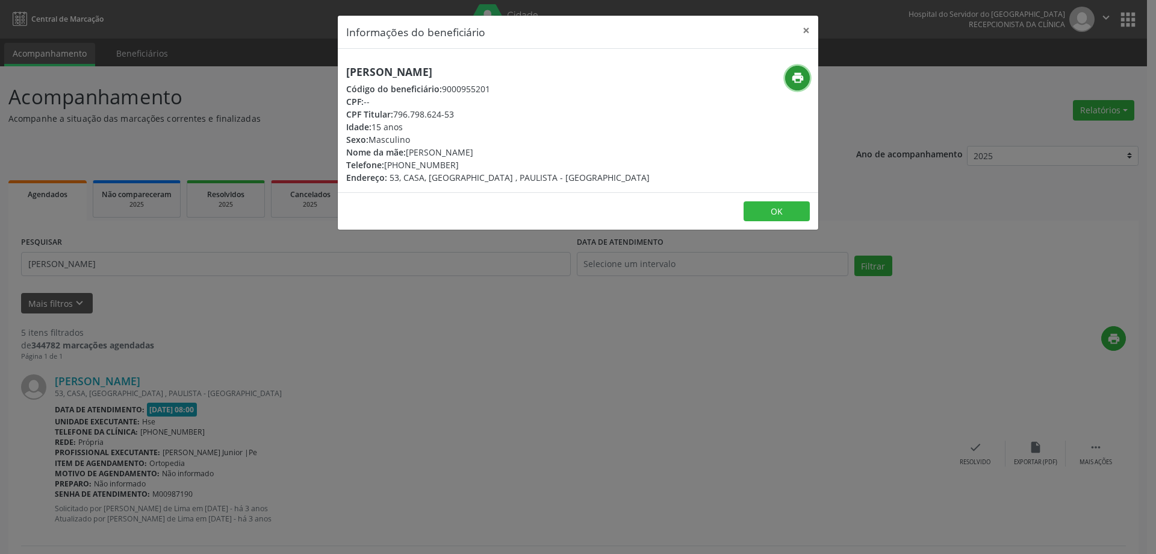
click at [794, 76] on icon "print" at bounding box center [797, 77] width 13 height 13
click at [799, 34] on button "×" at bounding box center [806, 31] width 24 height 30
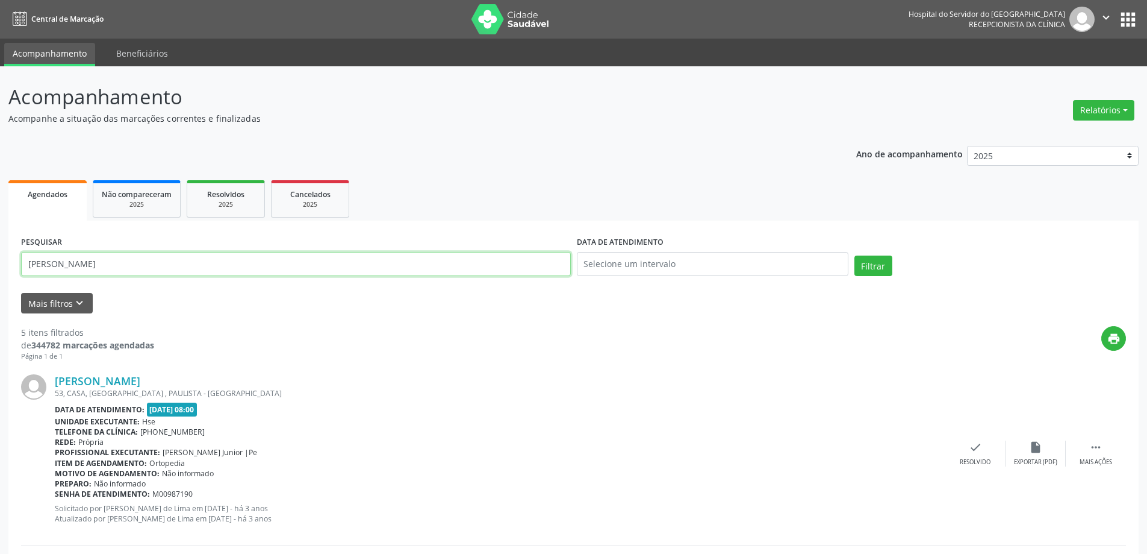
drag, startPoint x: 126, startPoint y: 271, endPoint x: 5, endPoint y: 272, distance: 120.5
type input "[PERSON_NAME]"
click at [855, 255] on button "Filtrar" at bounding box center [874, 265] width 38 height 20
click at [123, 382] on link "[PERSON_NAME]" at bounding box center [98, 380] width 86 height 13
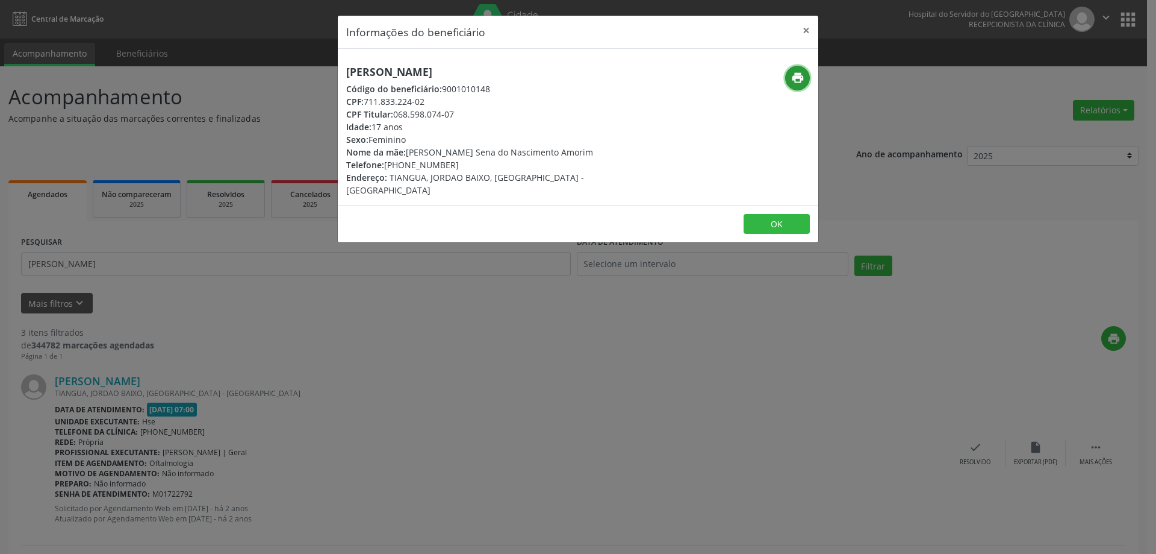
click at [789, 78] on button "print" at bounding box center [797, 78] width 25 height 25
drag, startPoint x: 808, startPoint y: 30, endPoint x: 753, endPoint y: 5, distance: 60.1
click at [807, 30] on button "×" at bounding box center [806, 31] width 24 height 30
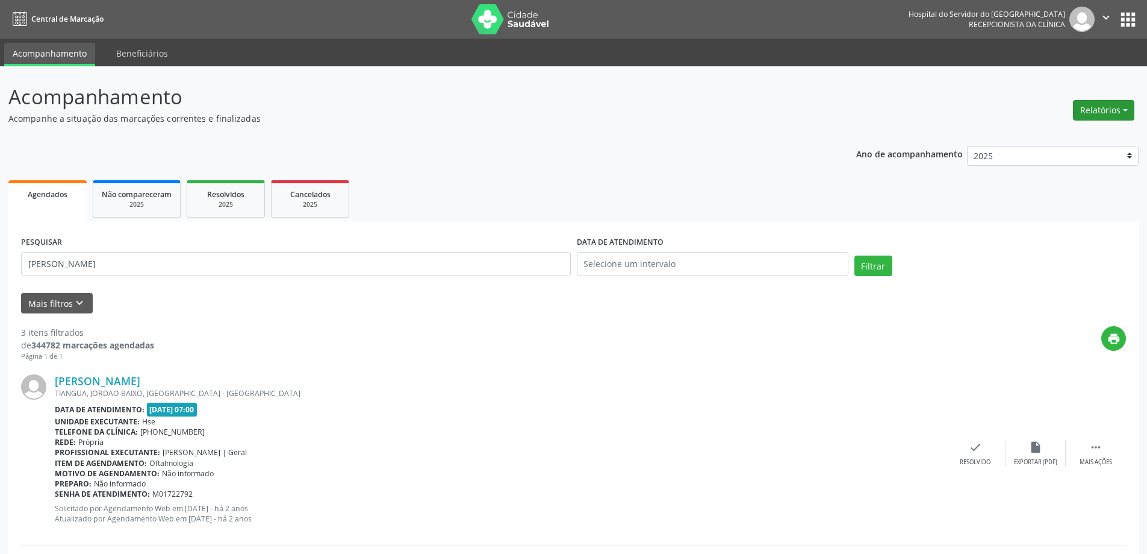
click at [1104, 106] on button "Relatórios" at bounding box center [1103, 110] width 61 height 20
click at [1055, 136] on link "Agendamentos" at bounding box center [1071, 136] width 130 height 17
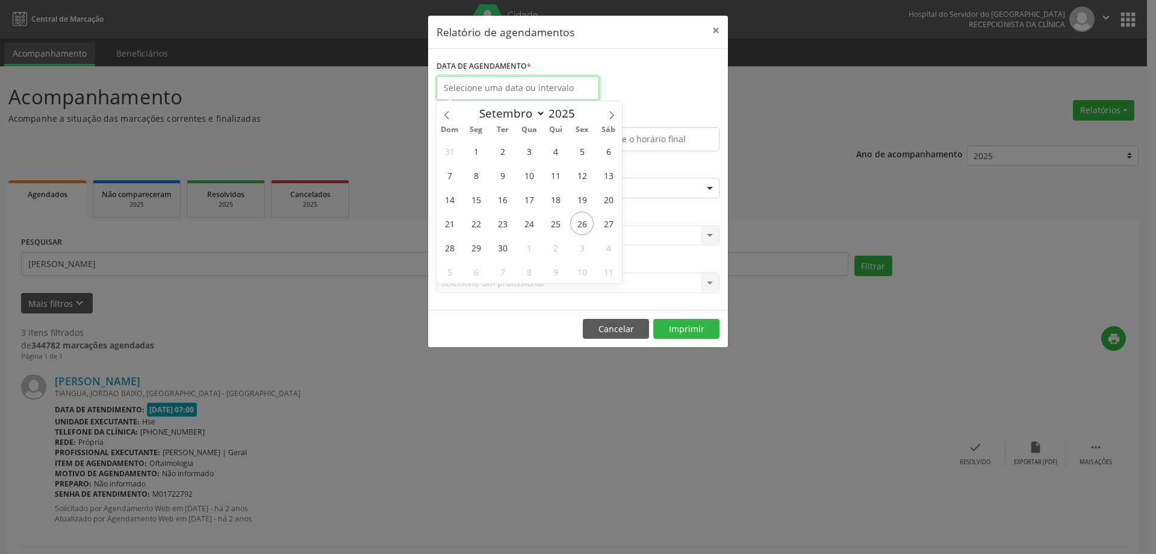
click at [531, 94] on input "text" at bounding box center [518, 88] width 163 height 24
click at [579, 226] on span "26" at bounding box center [581, 222] width 23 height 23
type input "[DATE]"
click at [579, 226] on span "26" at bounding box center [581, 222] width 23 height 23
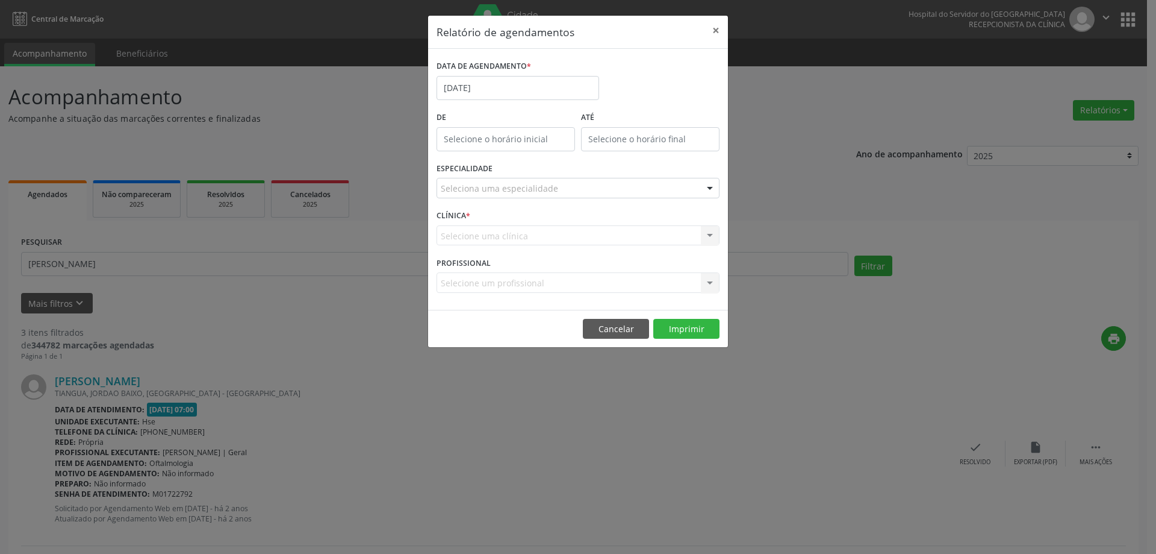
click at [555, 179] on div "Seleciona uma especialidade" at bounding box center [578, 188] width 283 height 20
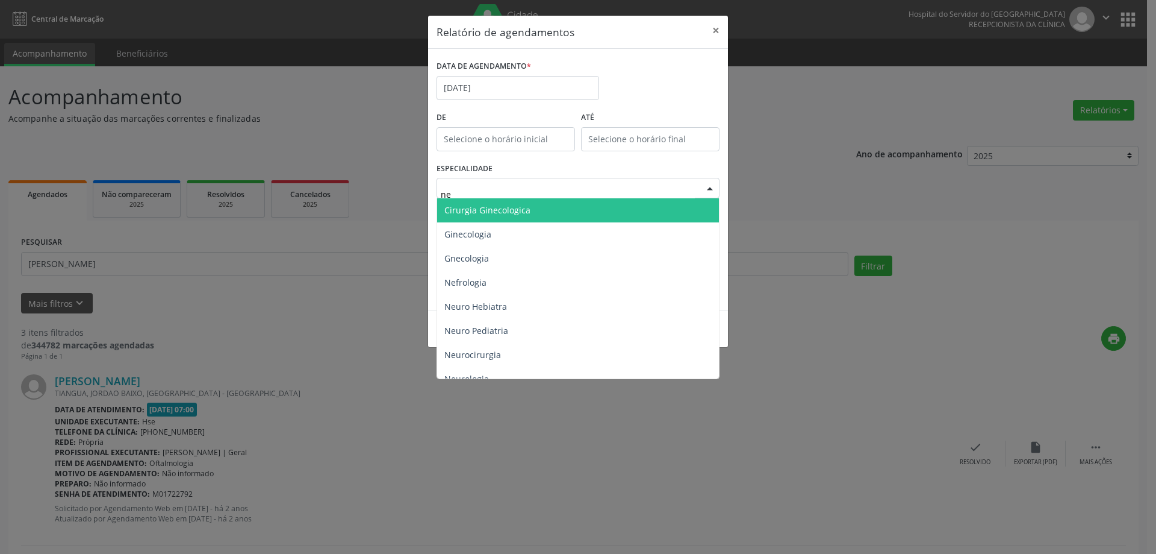
type input "neu"
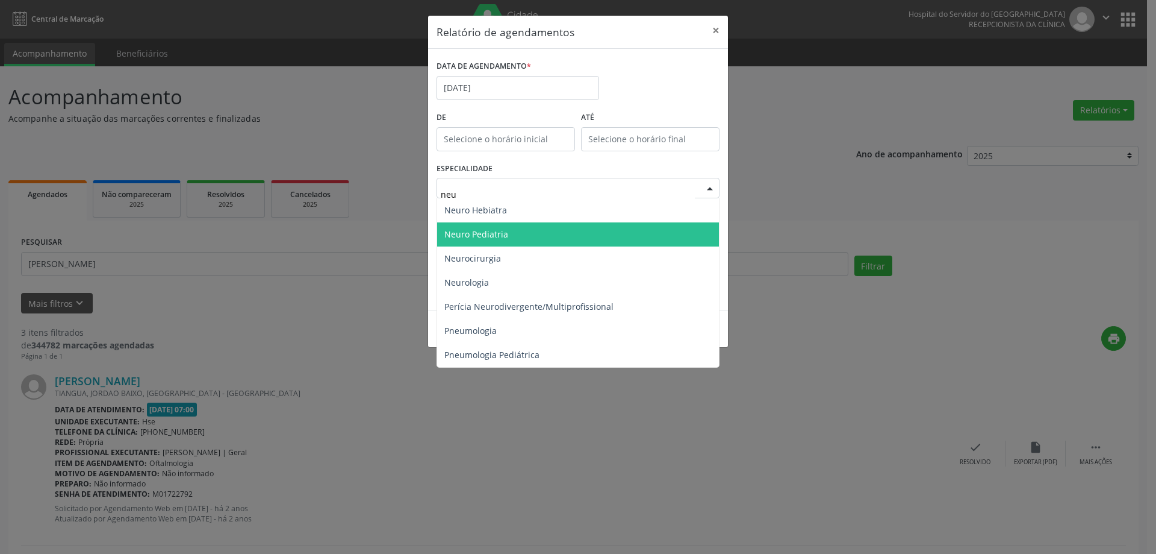
click at [534, 233] on span "Neuro Pediatria" at bounding box center [578, 234] width 282 height 24
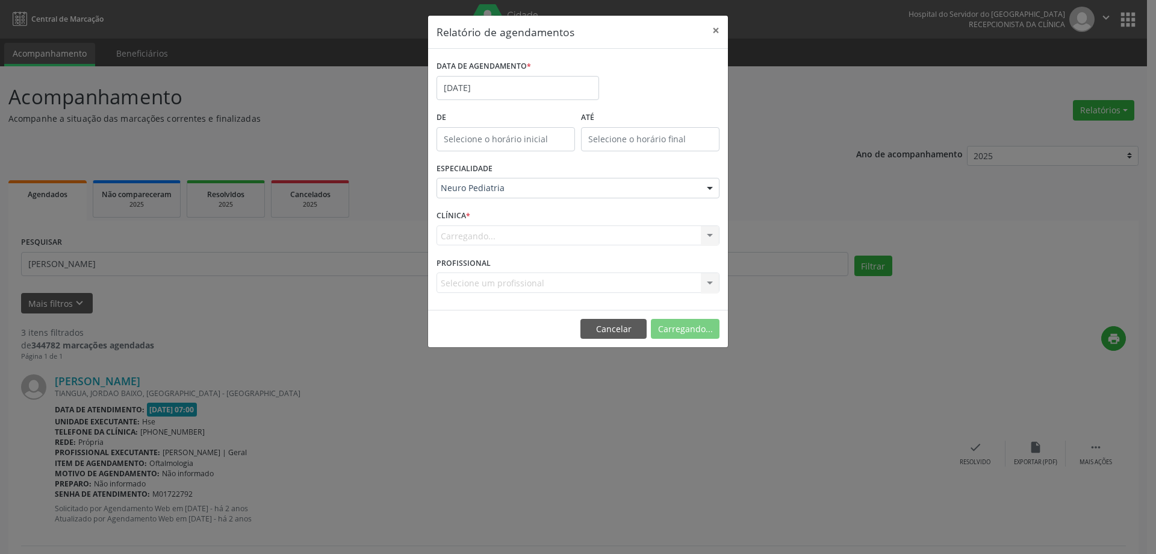
click at [579, 228] on div "Carregando... Hse Nenhum resultado encontrado para: " " Não há nenhuma opção pa…" at bounding box center [578, 235] width 283 height 20
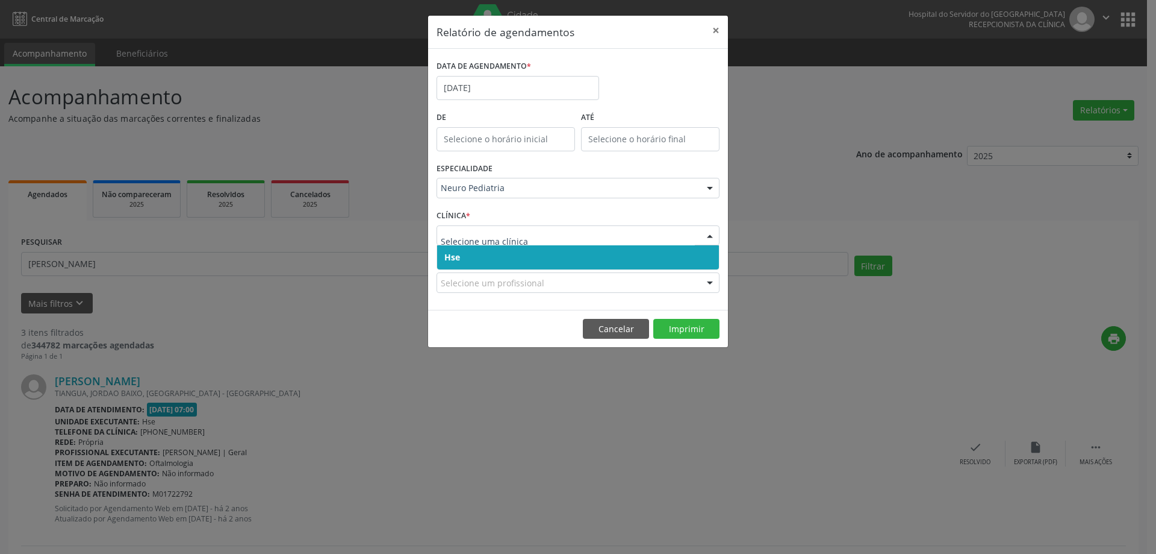
click at [551, 257] on span "Hse" at bounding box center [578, 257] width 282 height 24
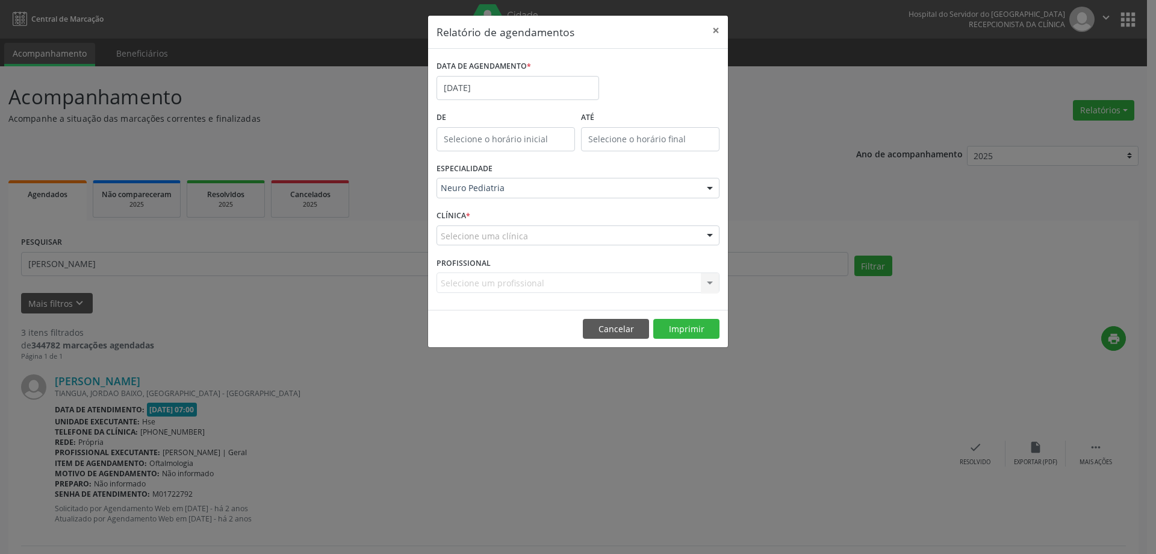
drag, startPoint x: 562, startPoint y: 234, endPoint x: 562, endPoint y: 255, distance: 21.1
click at [563, 233] on div "Selecione uma clínica" at bounding box center [578, 235] width 283 height 20
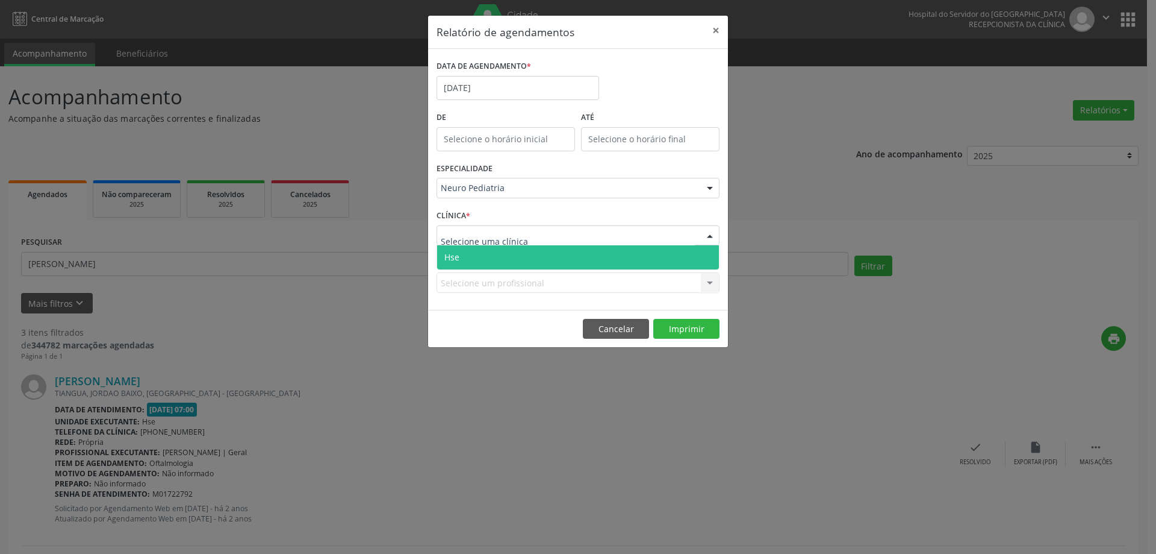
click at [558, 262] on span "Hse" at bounding box center [578, 257] width 282 height 24
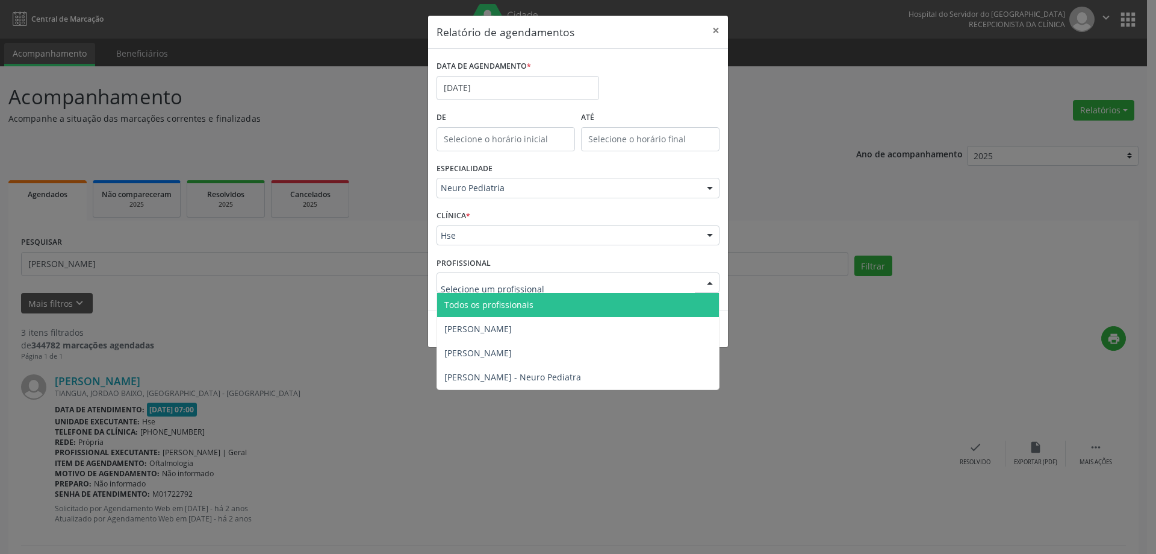
click at [558, 283] on div at bounding box center [578, 282] width 283 height 20
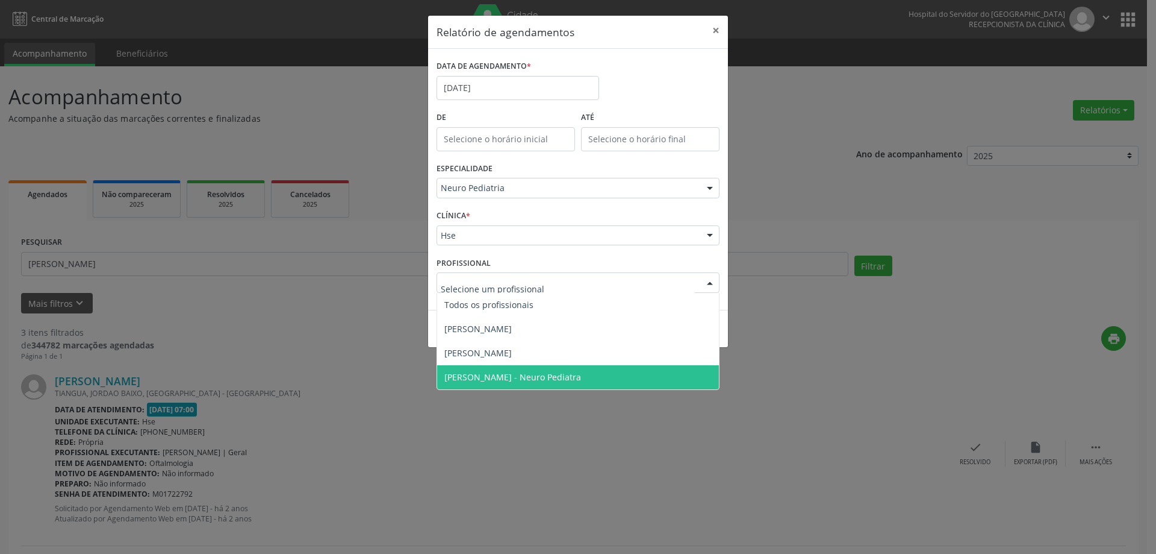
click at [538, 378] on span "[PERSON_NAME] - Neuro Pediatra" at bounding box center [513, 376] width 137 height 11
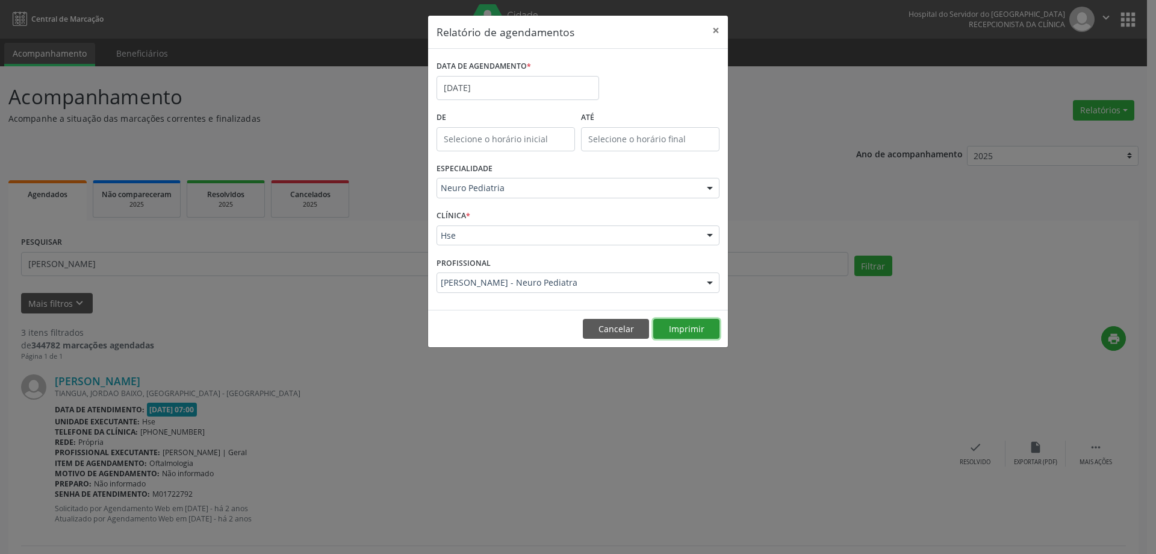
click at [701, 325] on button "Imprimir" at bounding box center [687, 329] width 66 height 20
click at [714, 30] on button "×" at bounding box center [716, 31] width 24 height 30
